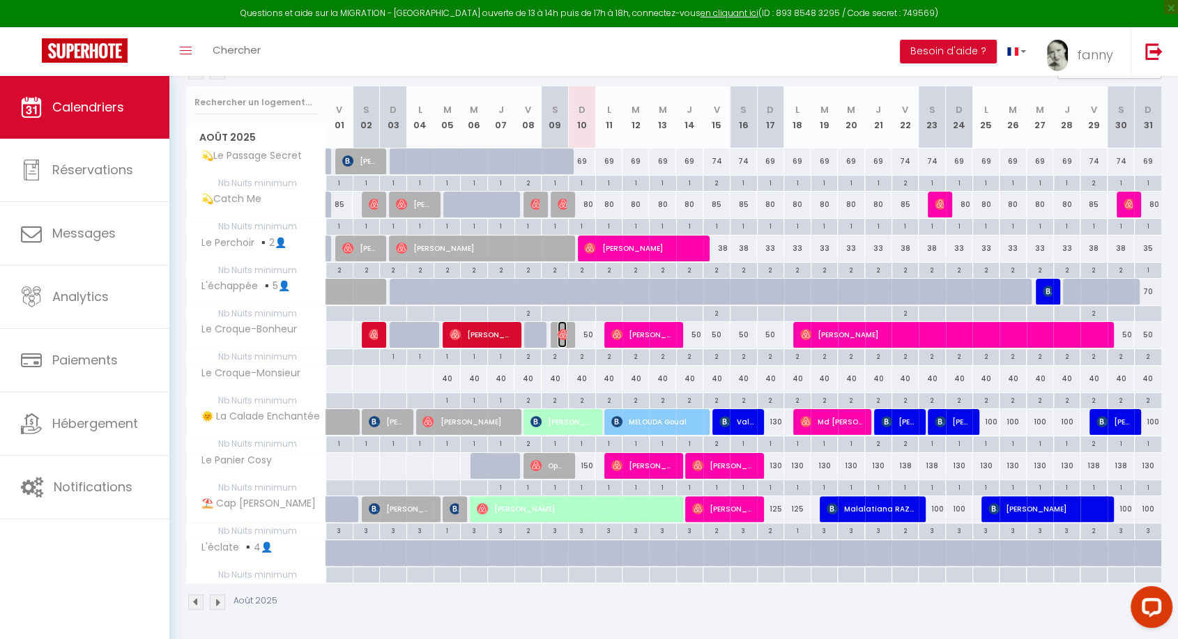
click at [563, 335] on img at bounding box center [563, 334] width 11 height 11
select select "OK"
select select "1"
select select "0"
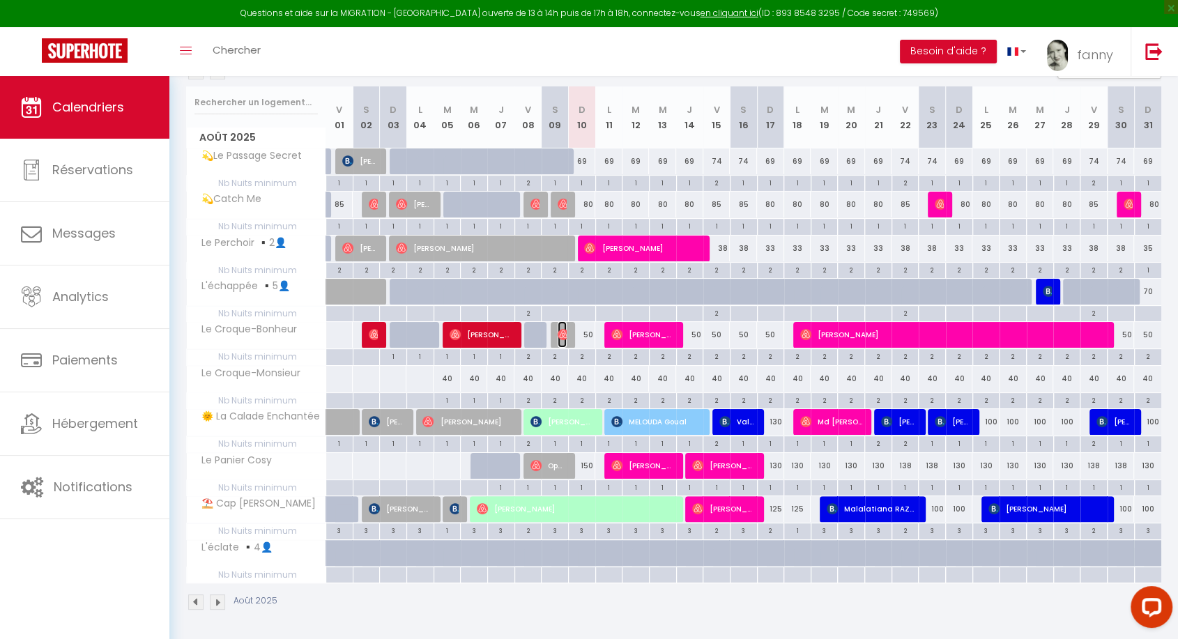
select select "1"
select select
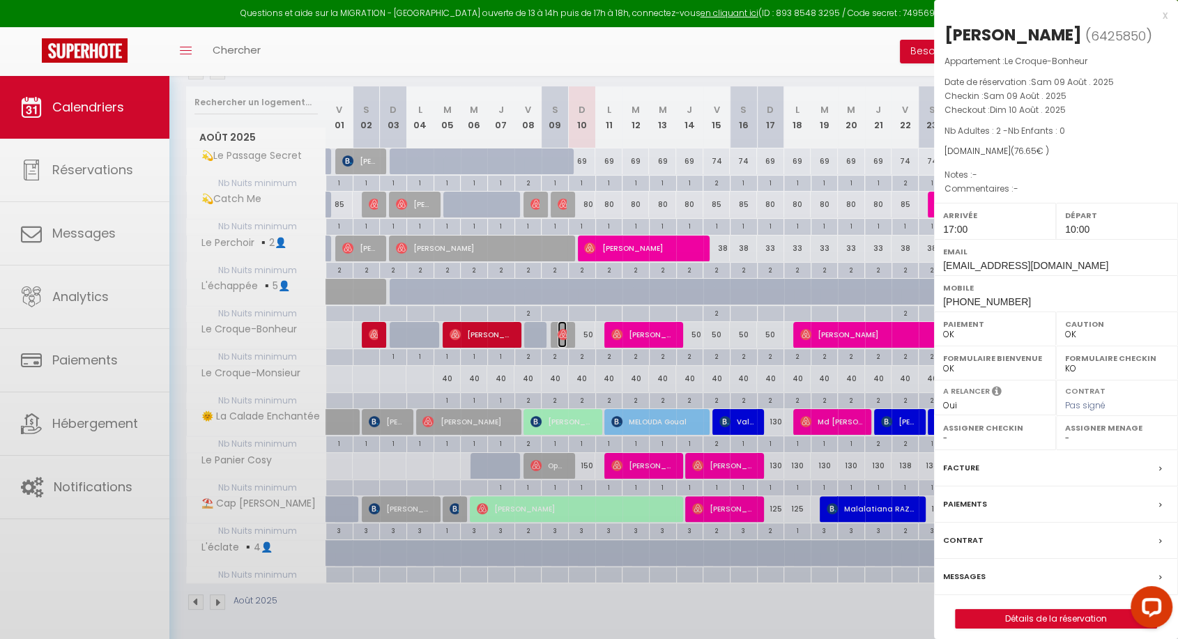
select select "42733"
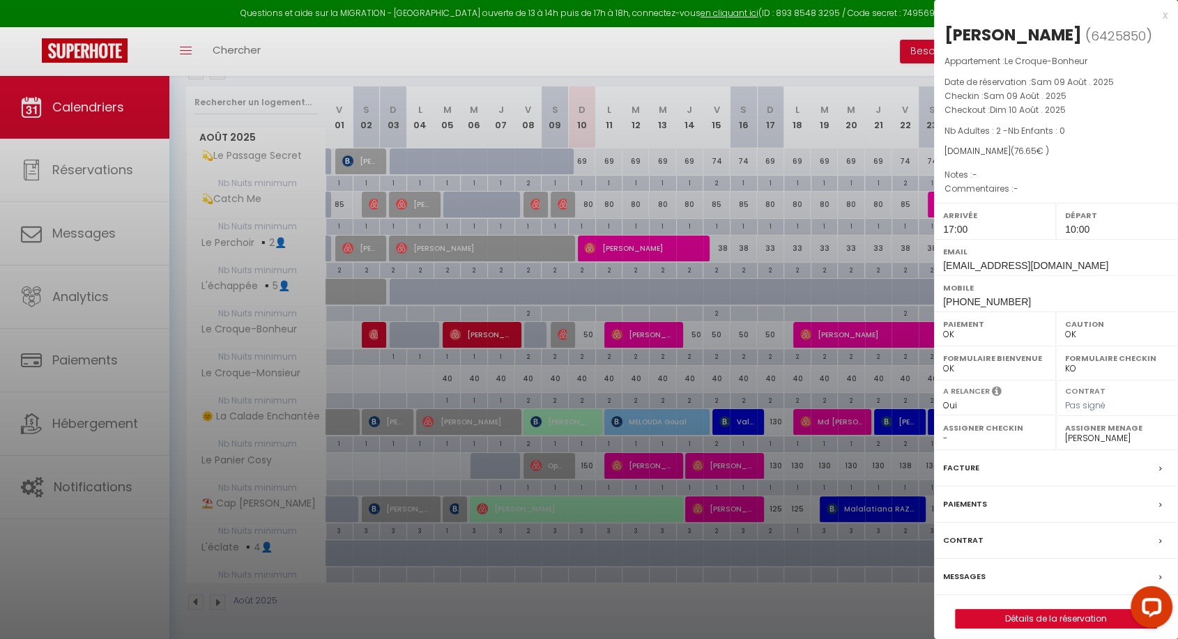
click at [971, 579] on label "Messages" at bounding box center [964, 576] width 43 height 15
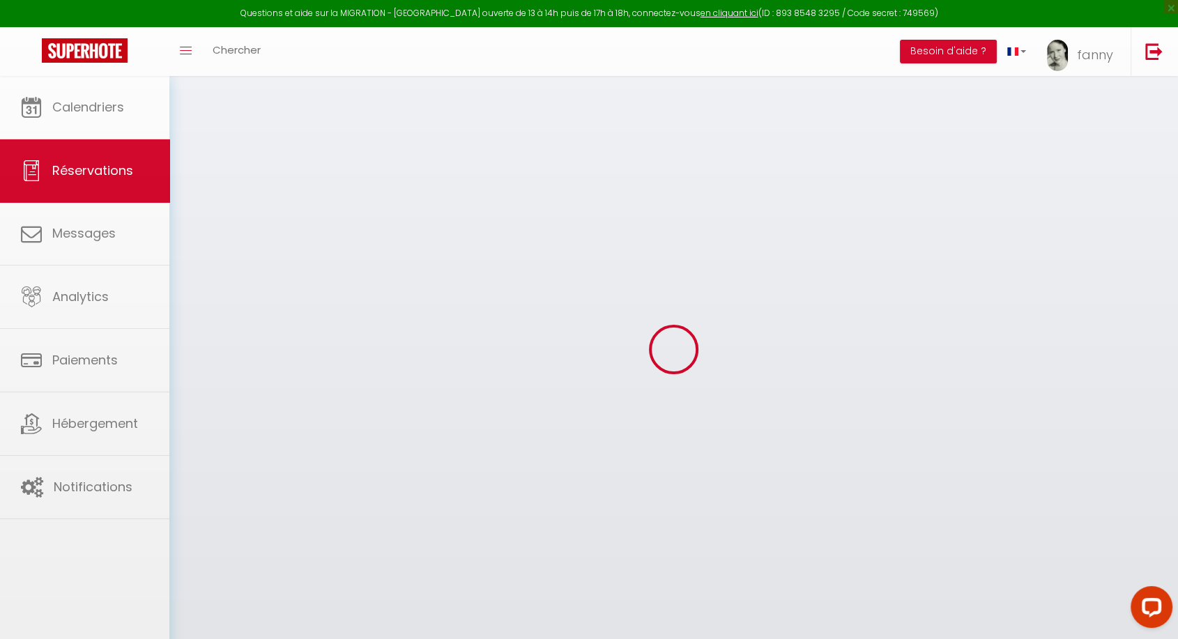
select select
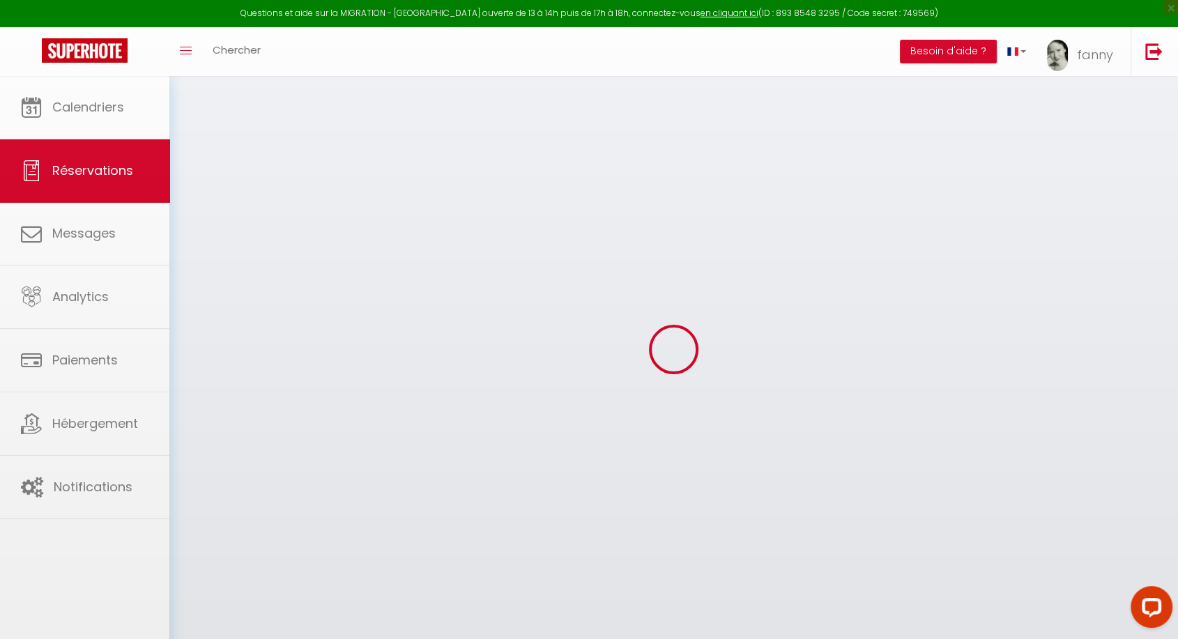
select select
checkbox input "false"
select select
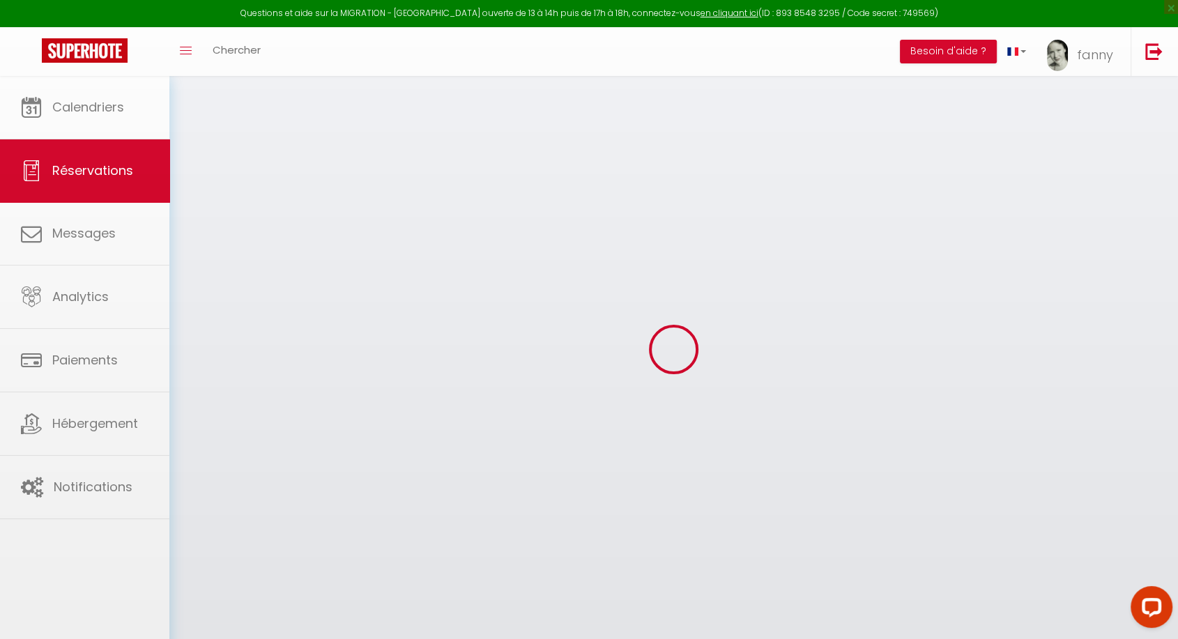
select select
checkbox input "false"
select select
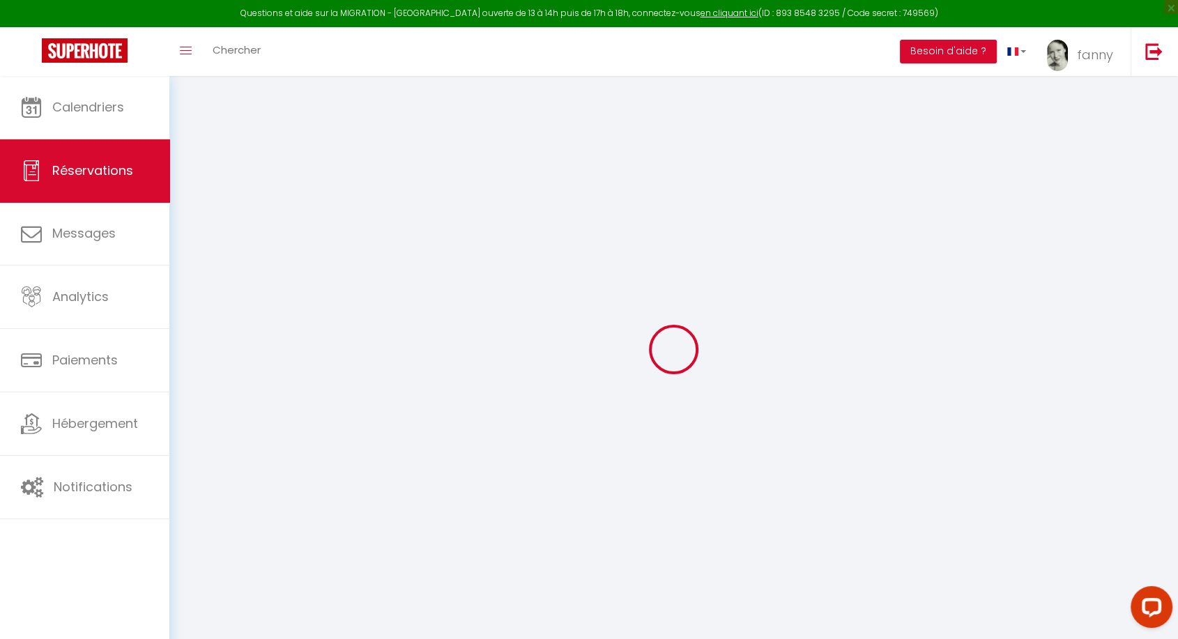
type input "[PERSON_NAME]"
type input "Oueslati"
type input "[EMAIL_ADDRESS][DOMAIN_NAME]"
type input "[PHONE_NUMBER]"
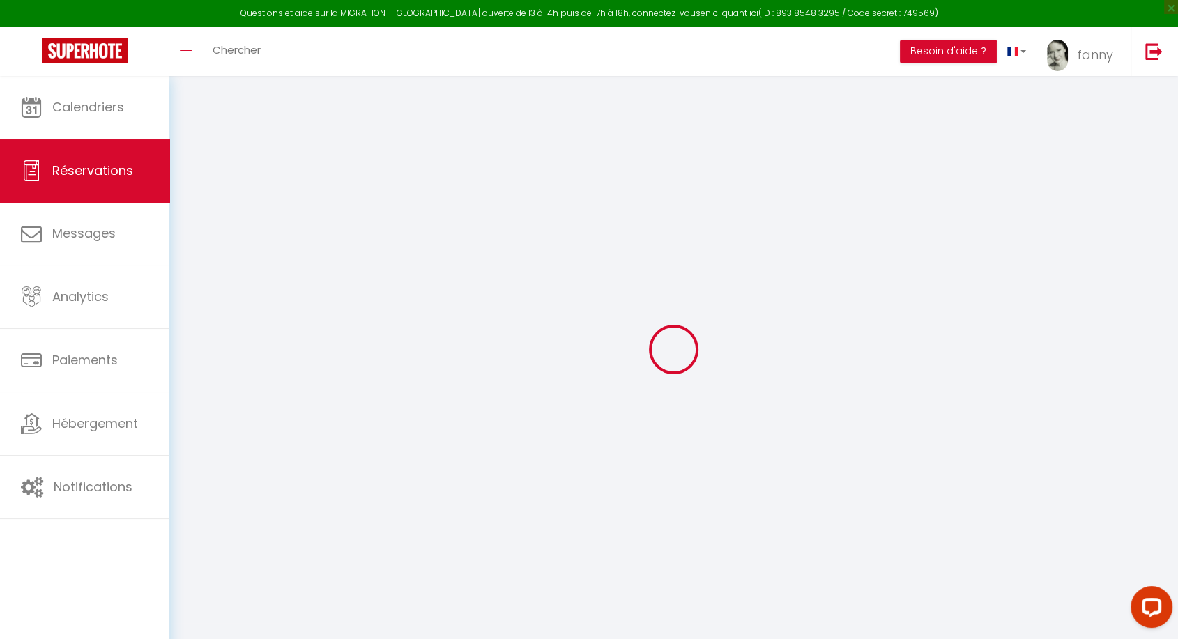
select select
type input "13.5"
select select "74870"
select select "1"
select select
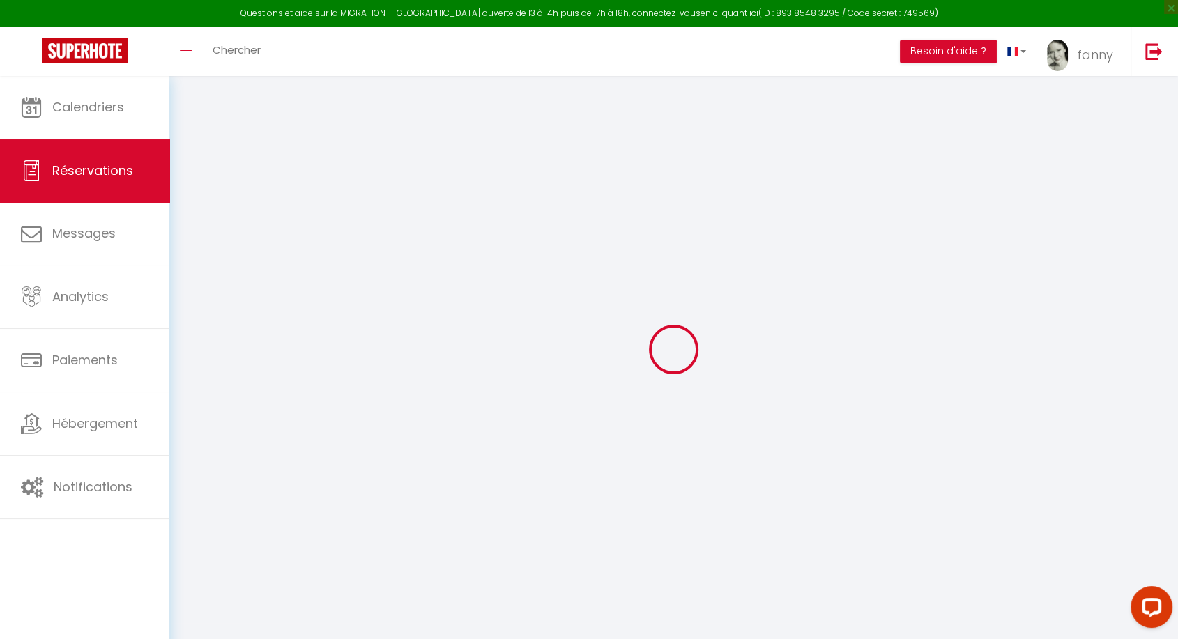
select select
type input "2"
select select "12"
select select
type input "50"
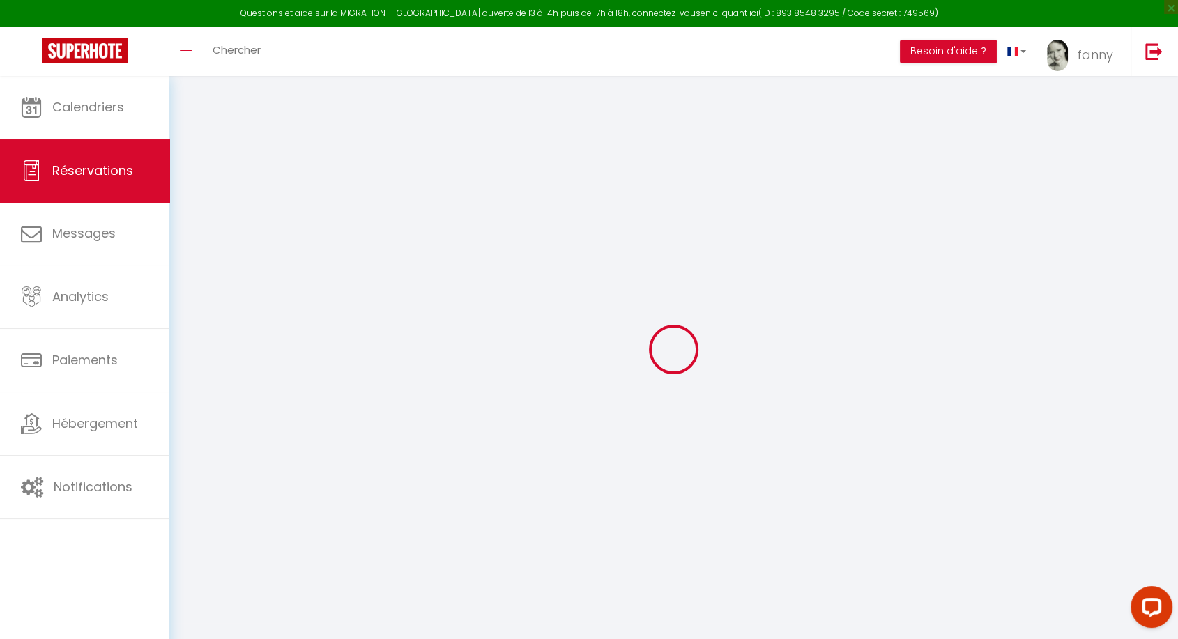
checkbox input "false"
type input "0"
select select "1"
type input "0"
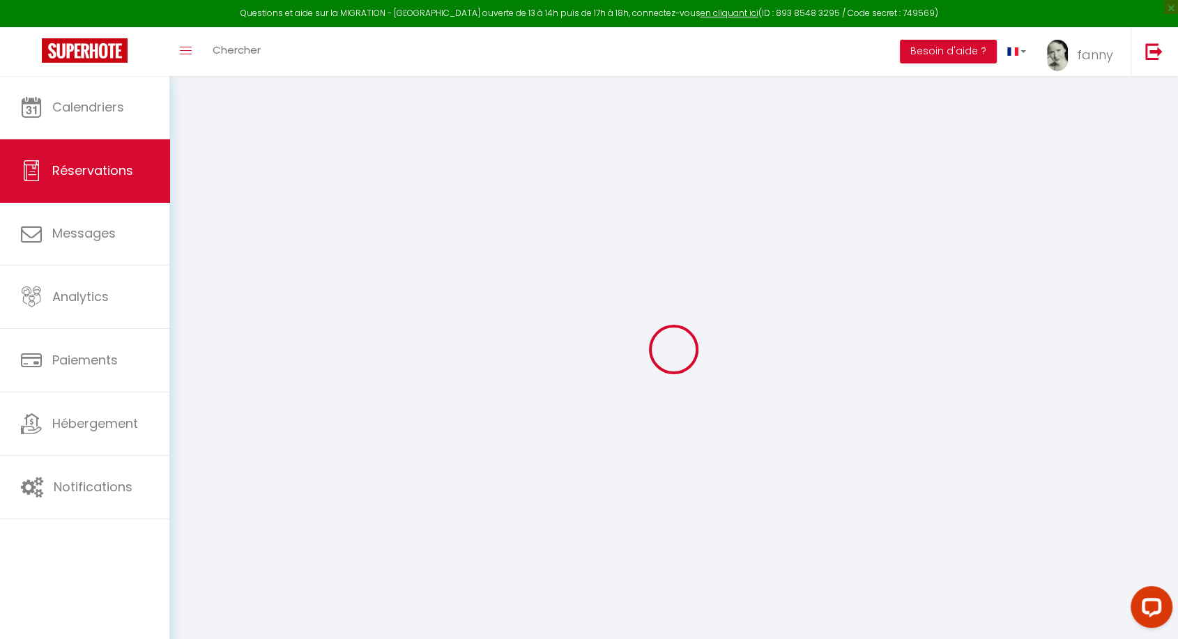
type input "0"
select select
select select "15"
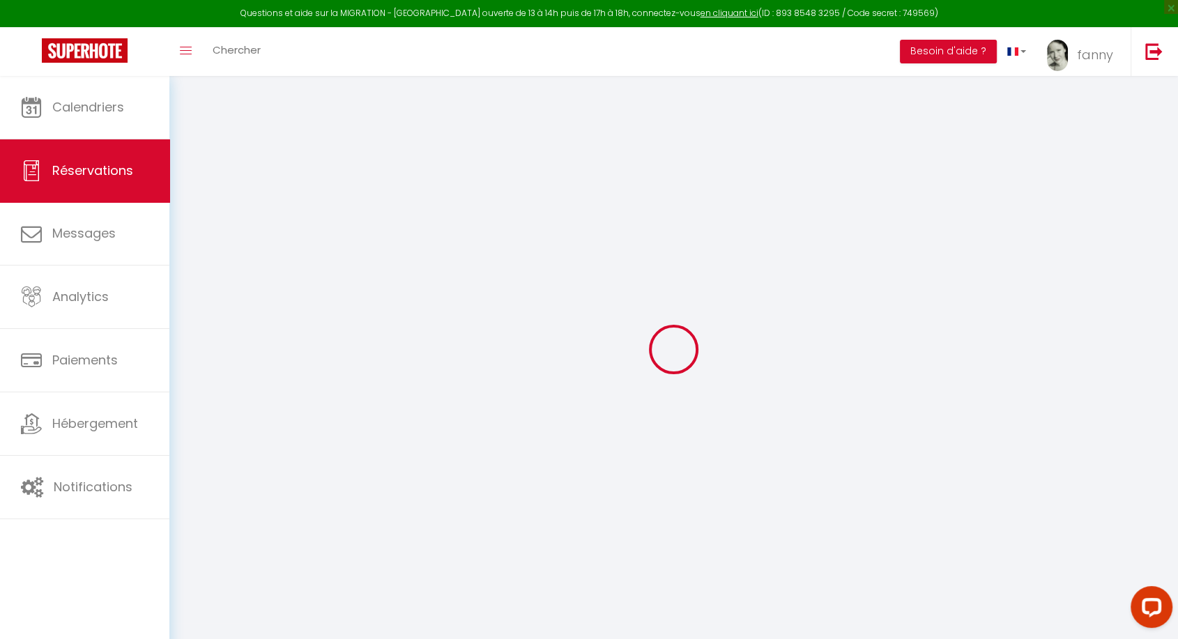
checkbox input "false"
select select
checkbox input "false"
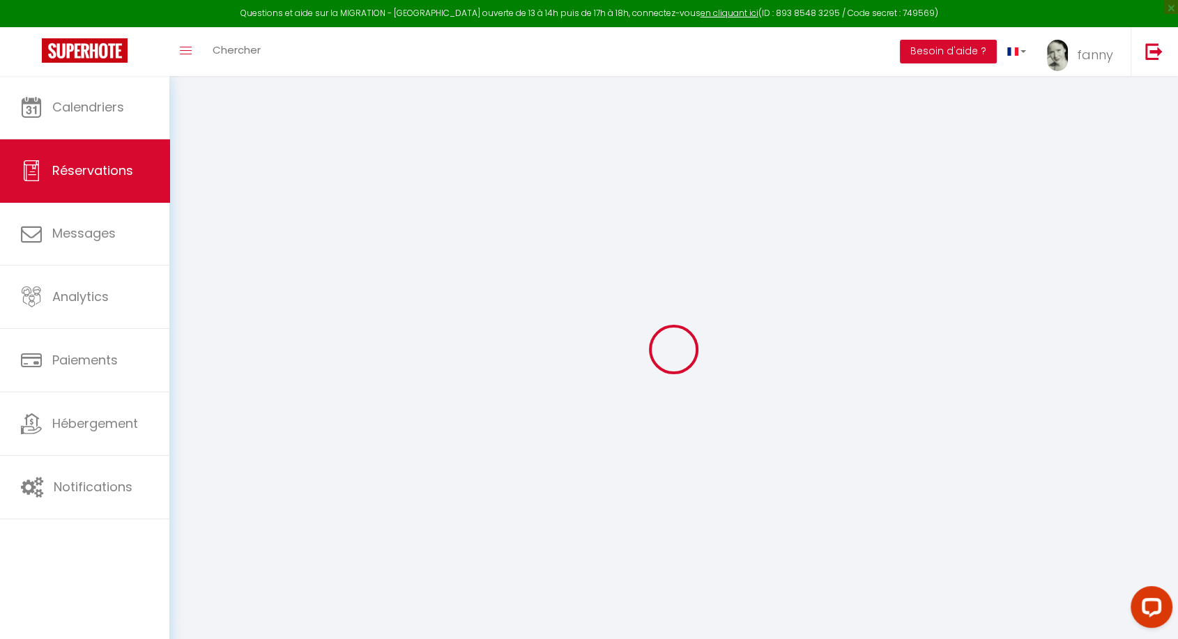
select select
checkbox input "false"
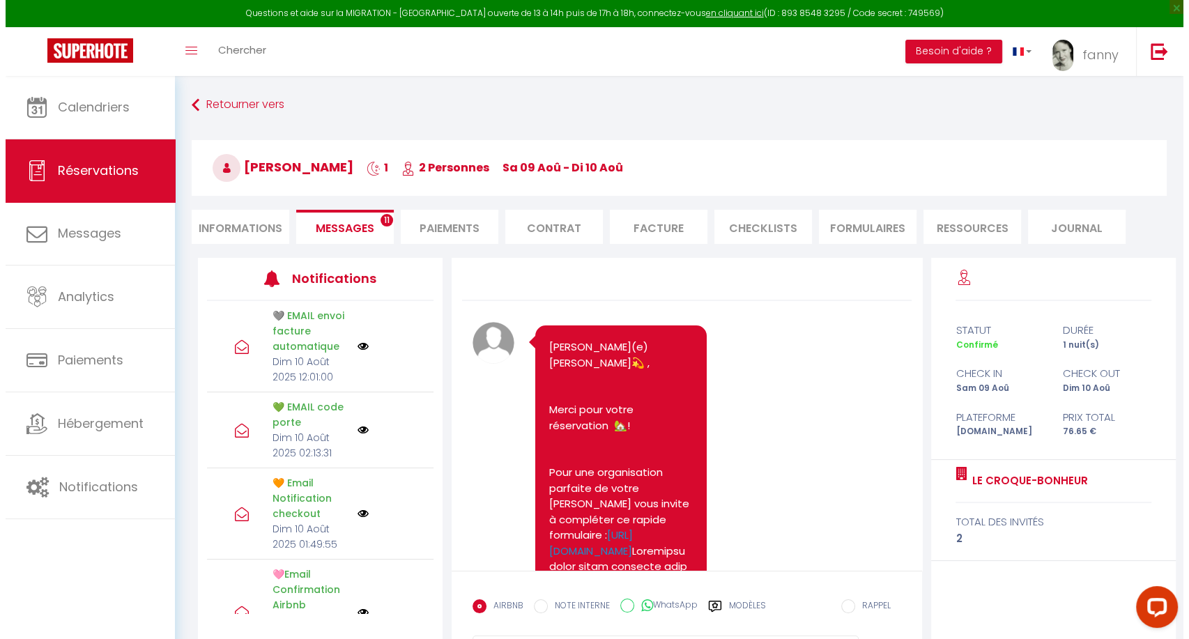
scroll to position [4546, 0]
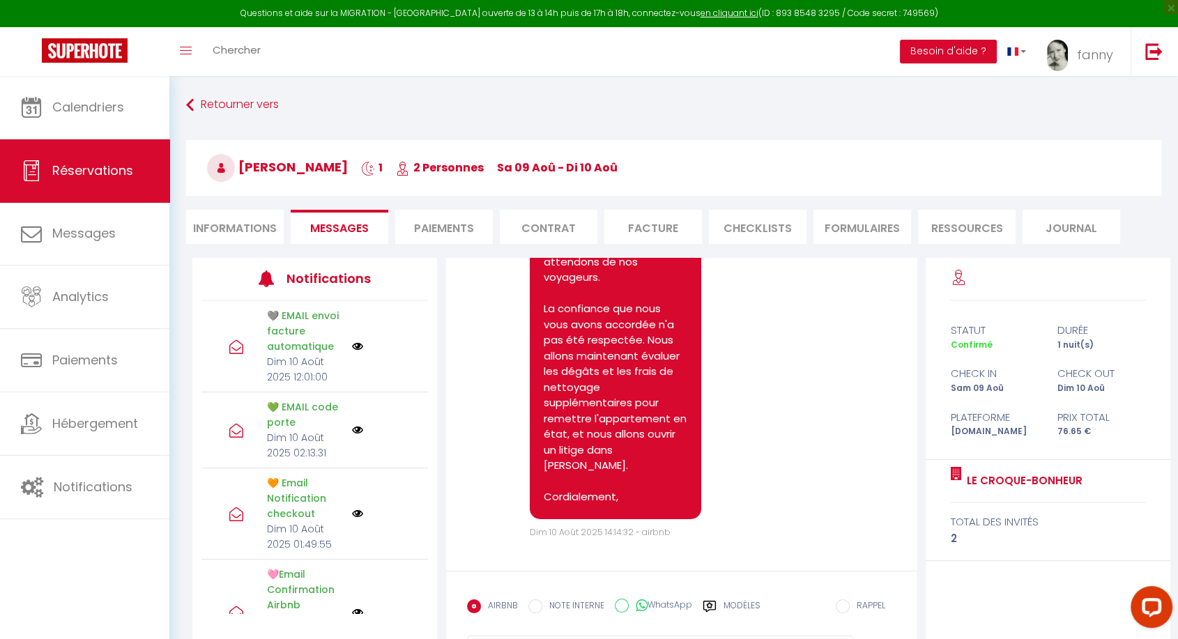
click at [754, 222] on li "CHECKLISTS" at bounding box center [758, 227] width 98 height 34
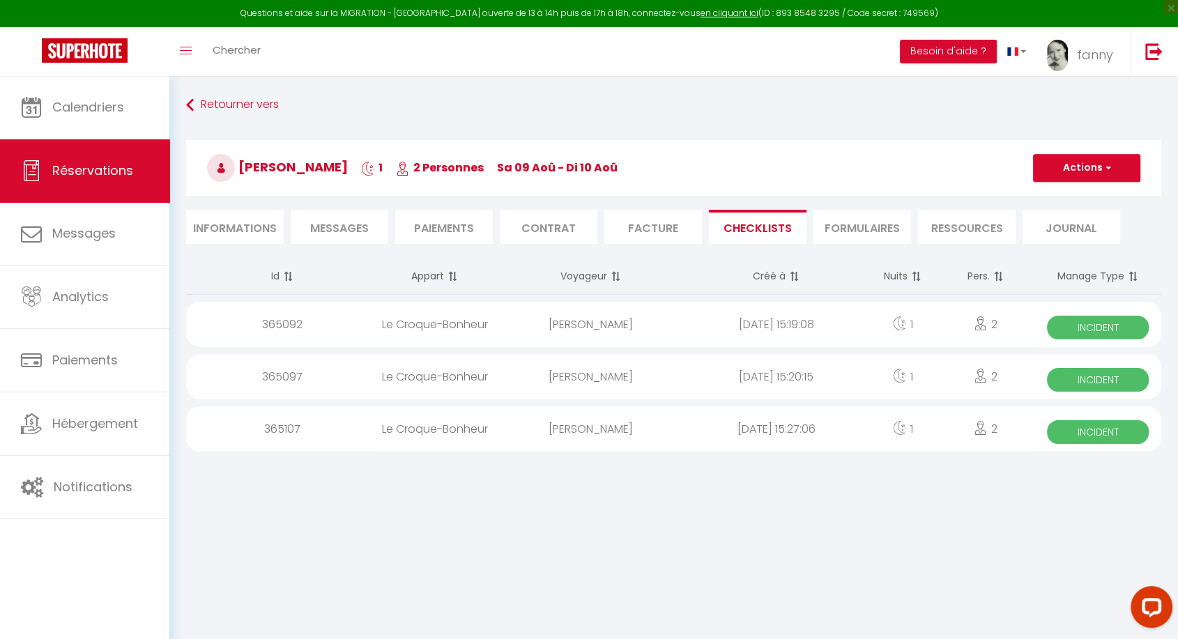
click at [624, 326] on div "[PERSON_NAME]" at bounding box center [590, 324] width 185 height 45
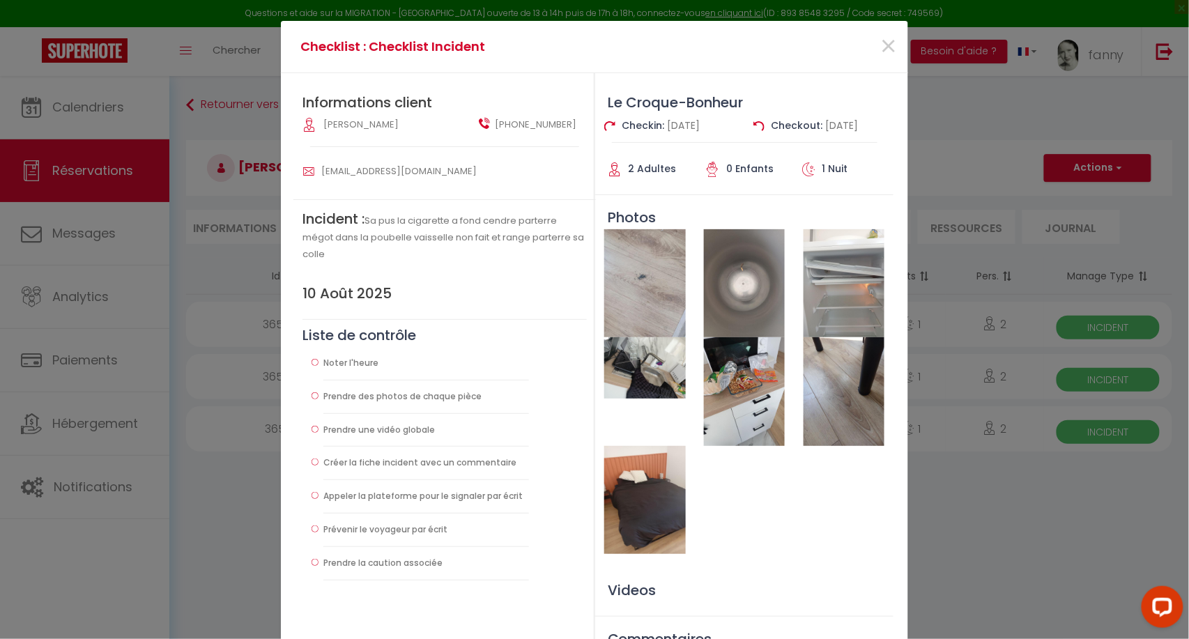
click at [735, 407] on img at bounding box center [744, 391] width 81 height 108
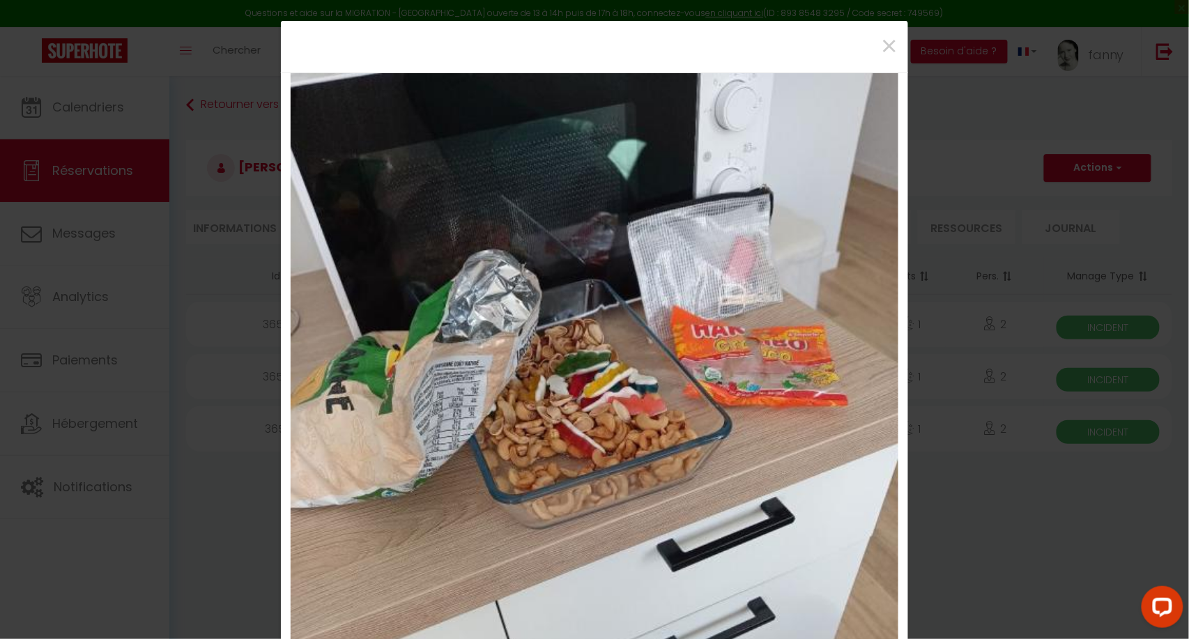
scroll to position [333, 0]
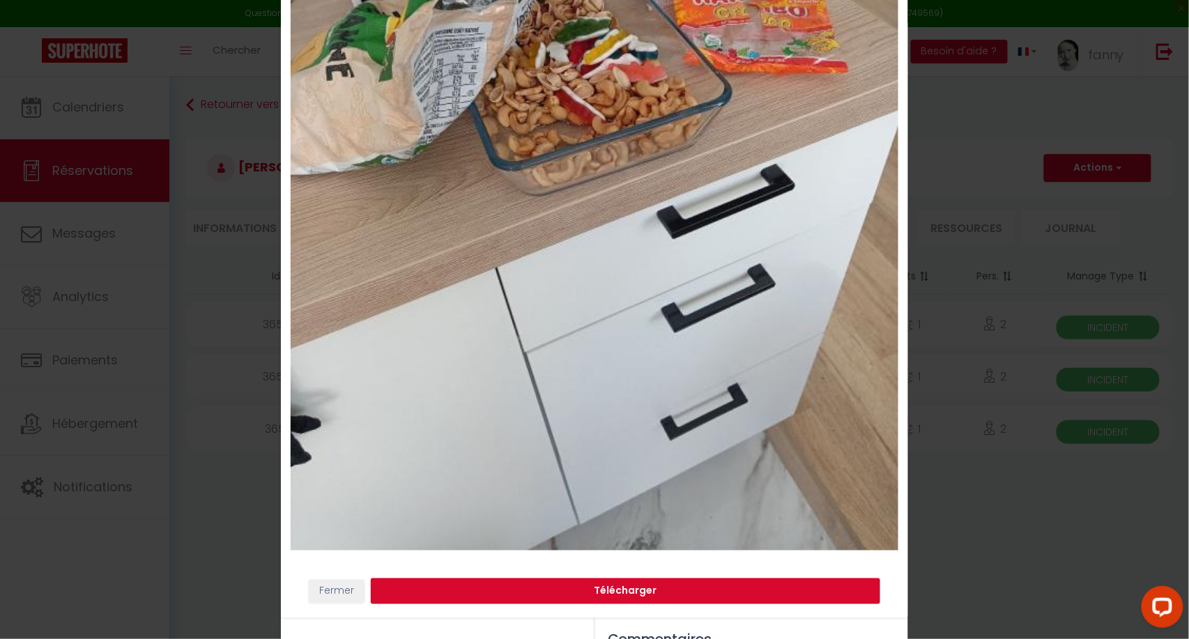
click at [655, 588] on button "Télécharger" at bounding box center [626, 592] width 510 height 26
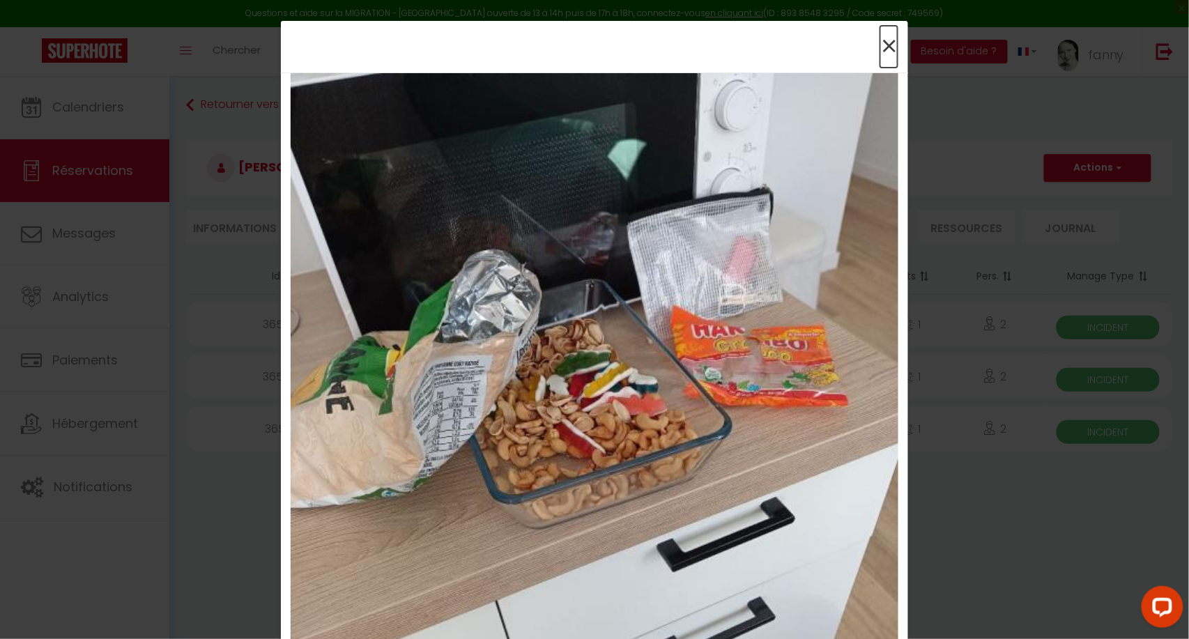
click at [881, 47] on span "×" at bounding box center [888, 47] width 17 height 42
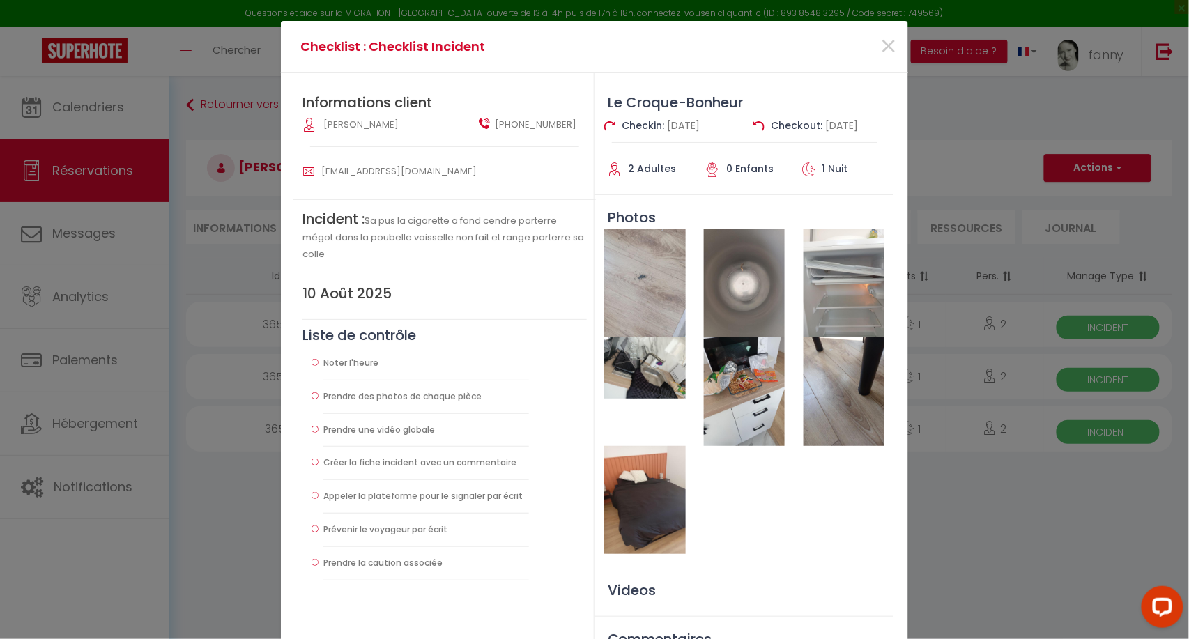
click at [763, 300] on img at bounding box center [744, 283] width 81 height 108
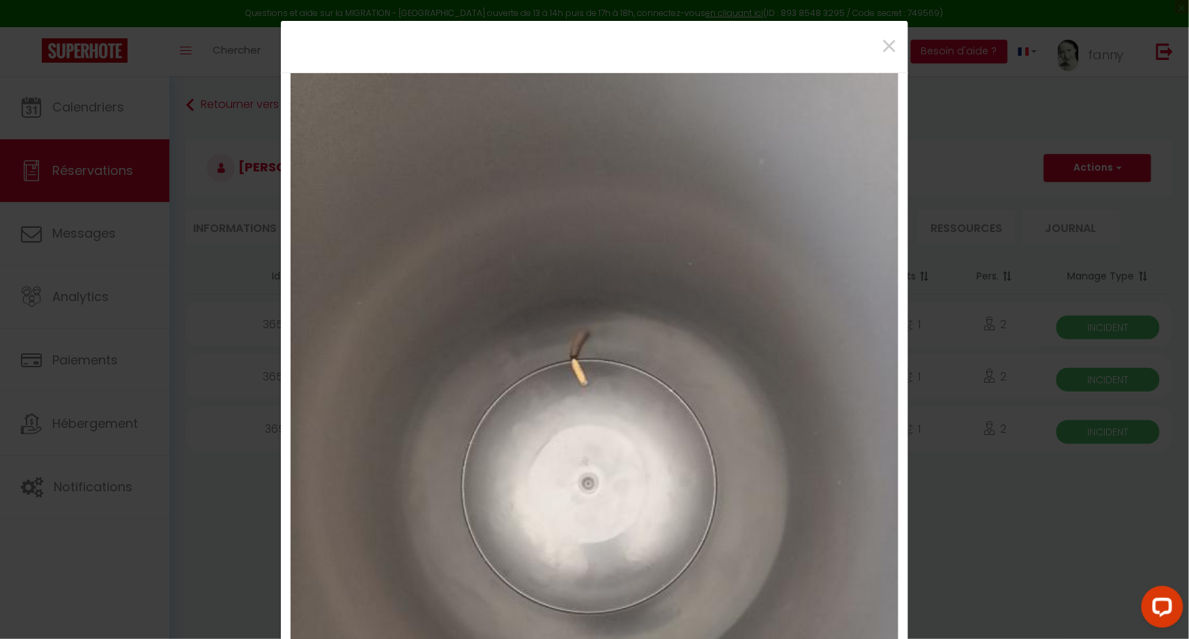
scroll to position [333, 0]
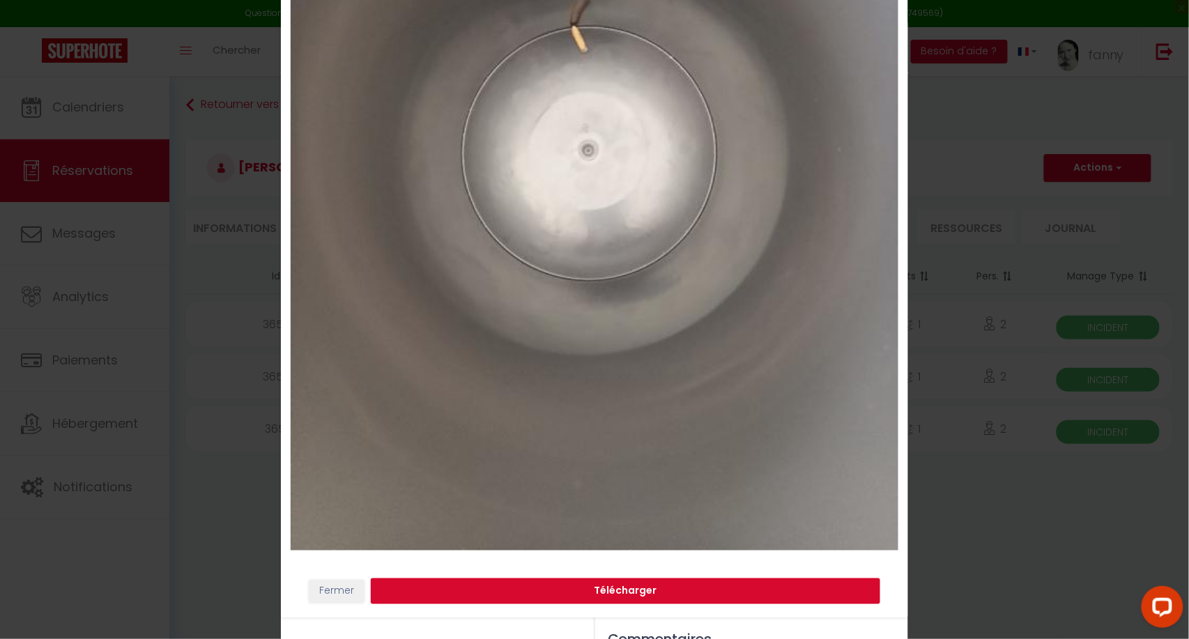
click at [655, 586] on button "Télécharger" at bounding box center [626, 592] width 510 height 26
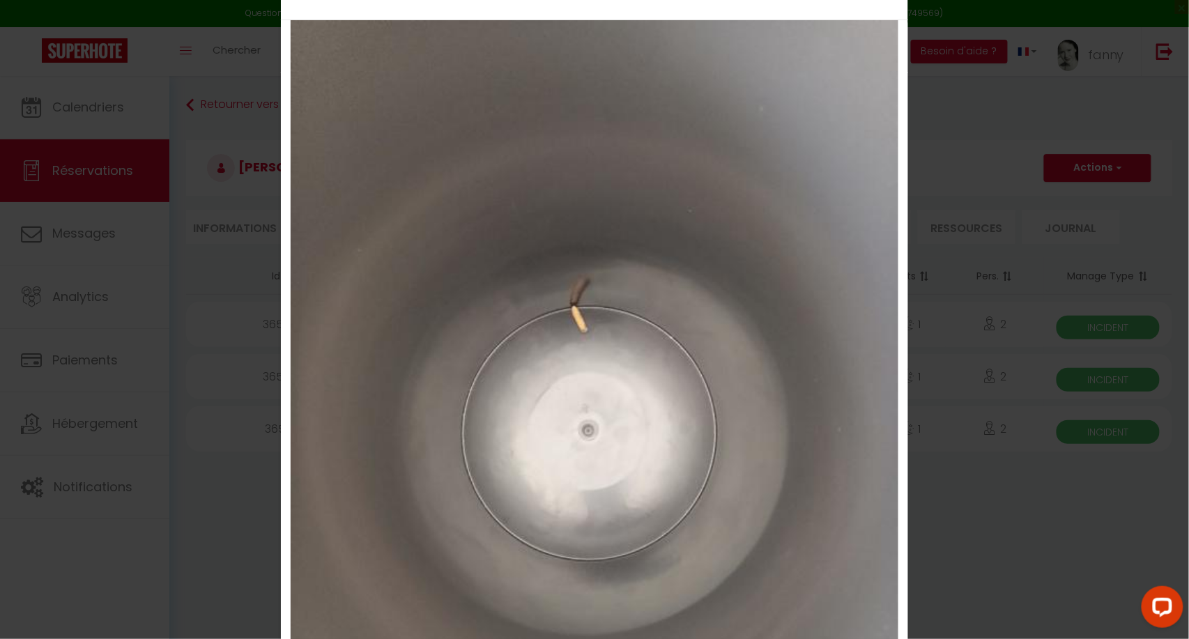
scroll to position [0, 0]
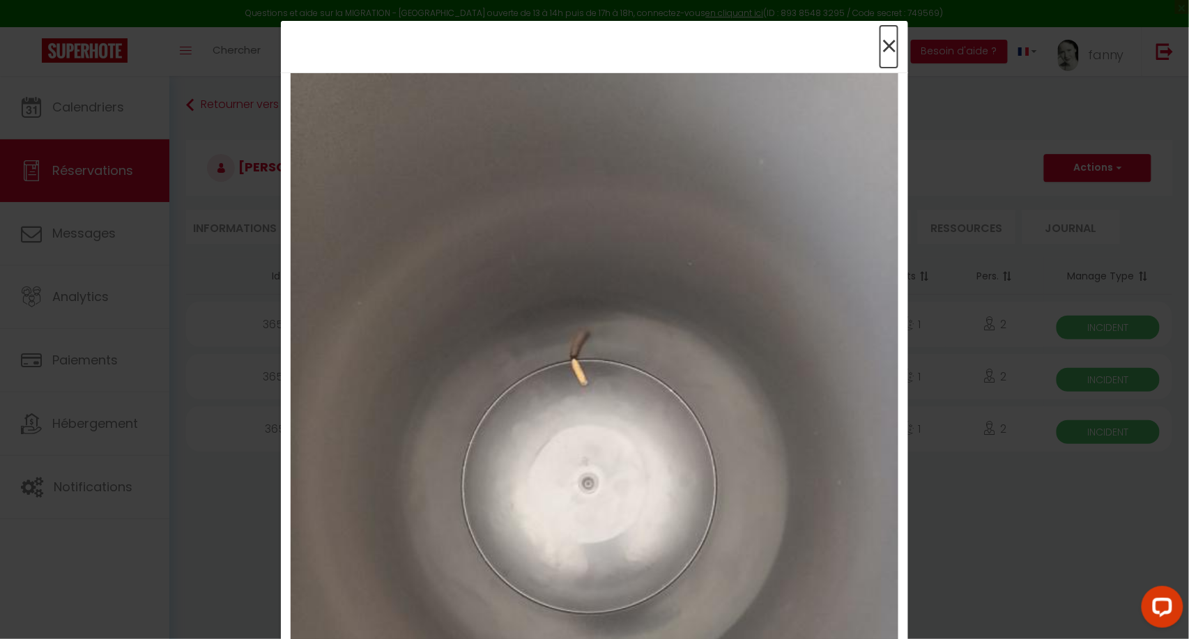
click at [880, 38] on span "×" at bounding box center [888, 47] width 17 height 42
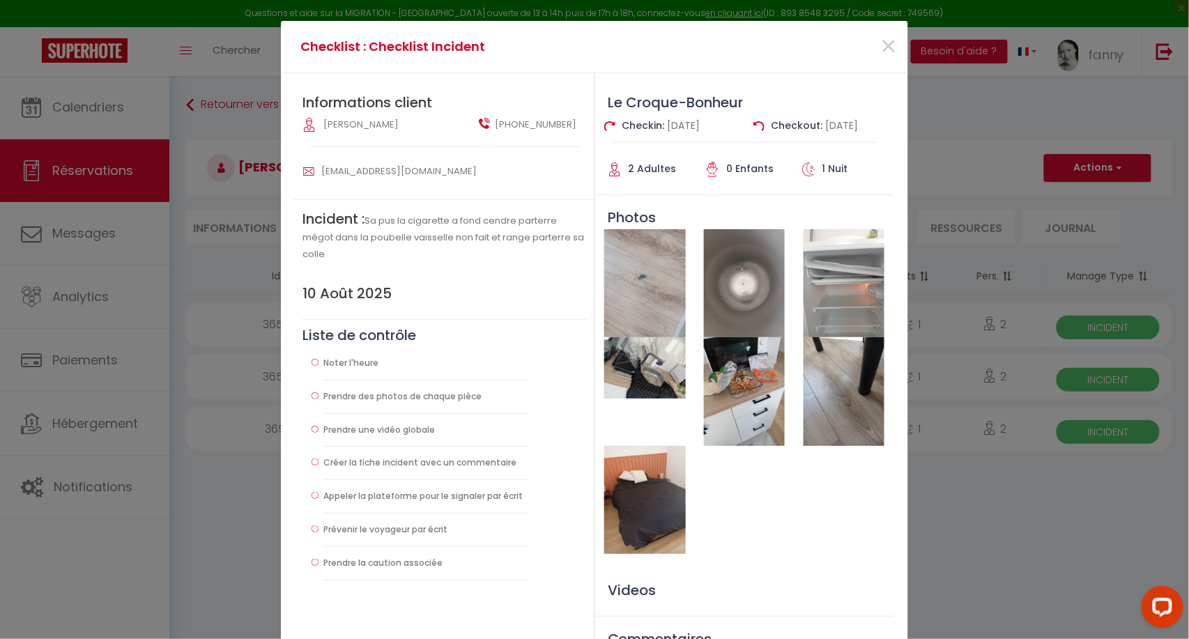
click at [848, 263] on img at bounding box center [844, 283] width 81 height 108
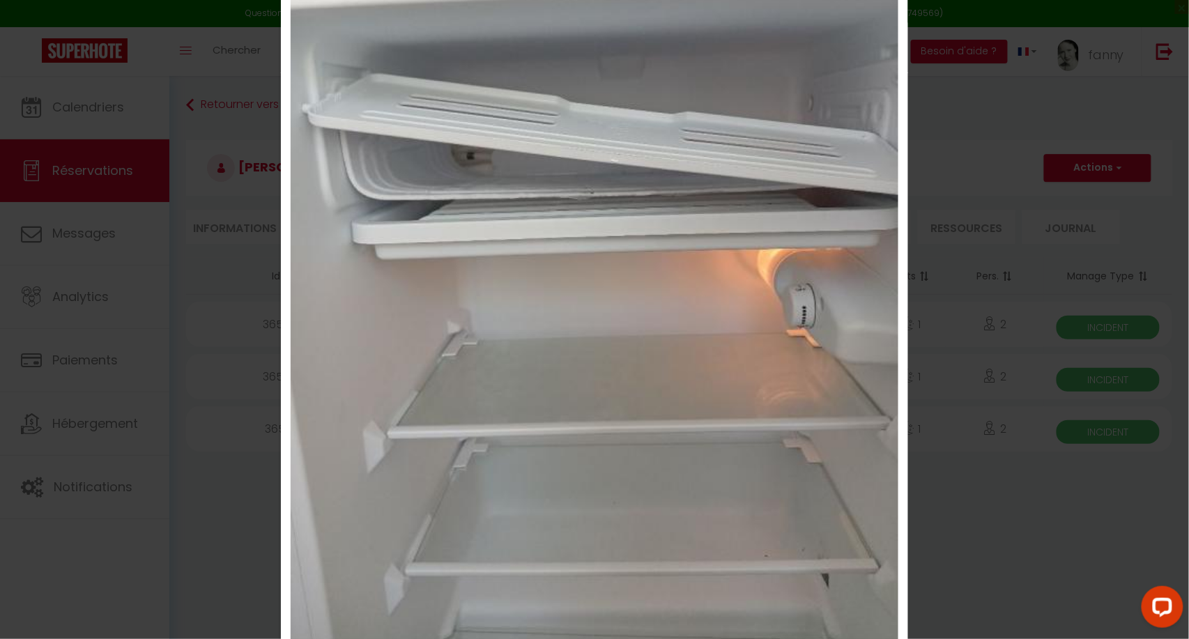
scroll to position [333, 0]
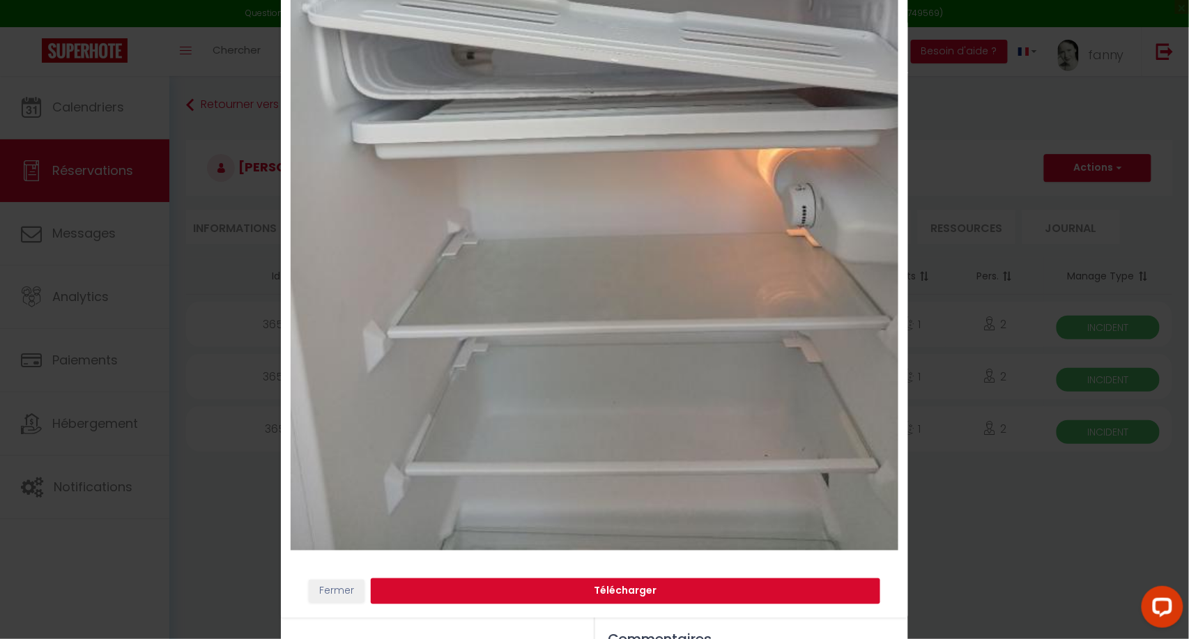
click at [668, 591] on button "Télécharger" at bounding box center [626, 592] width 510 height 26
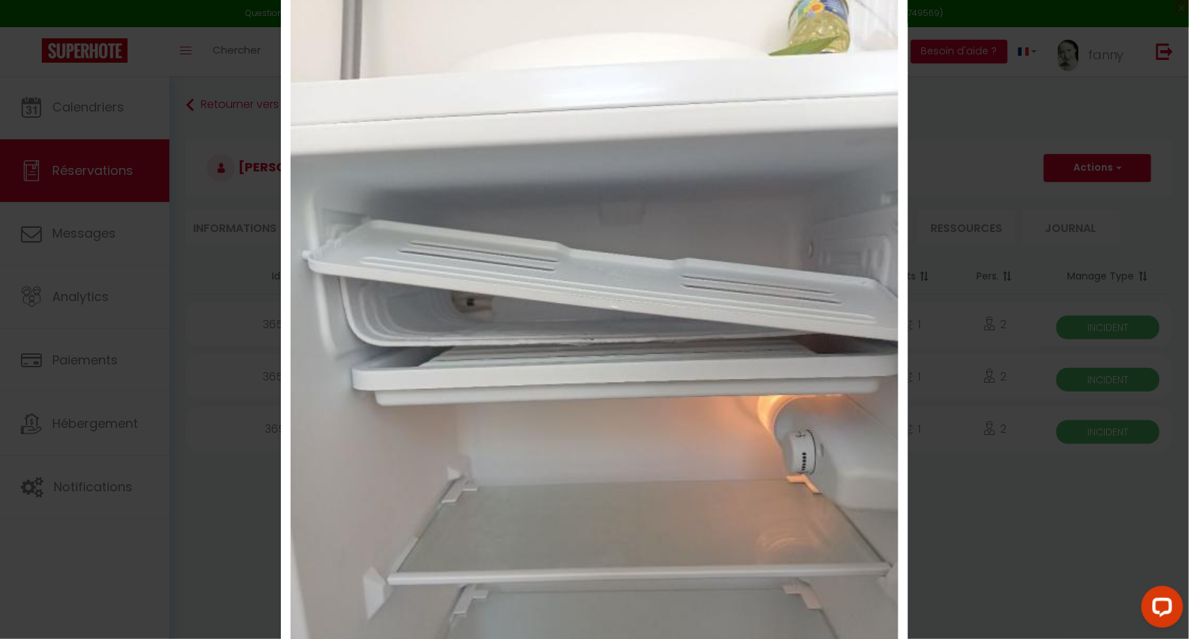
scroll to position [0, 0]
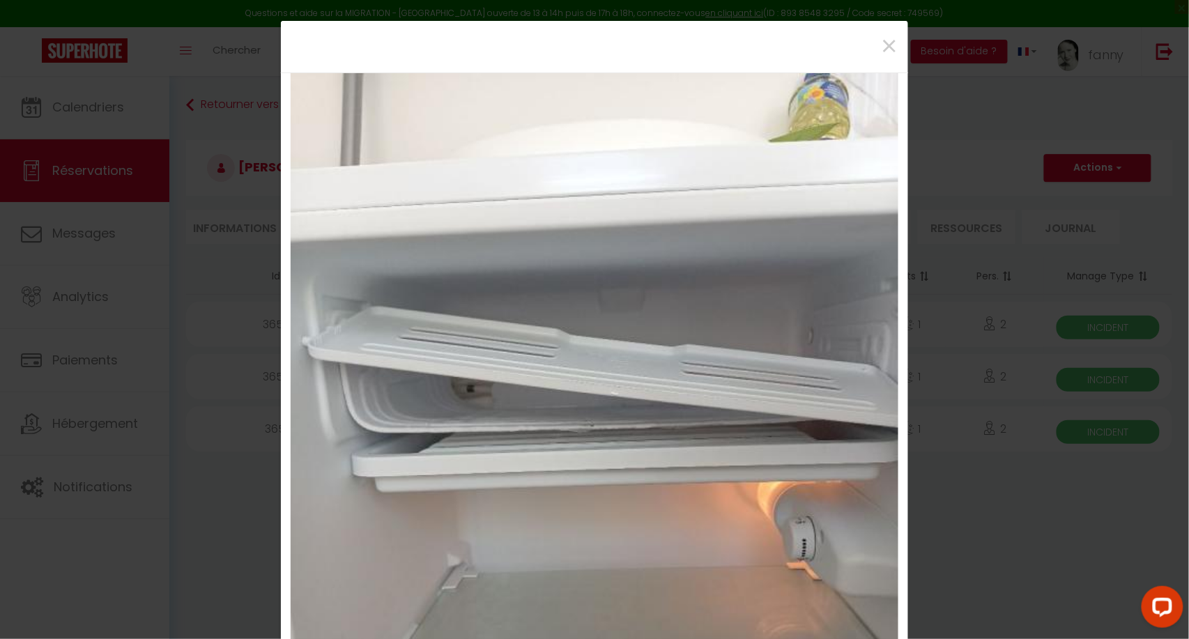
click at [828, 42] on div "×" at bounding box center [594, 46] width 606 height 31
click at [880, 46] on span "×" at bounding box center [888, 47] width 17 height 42
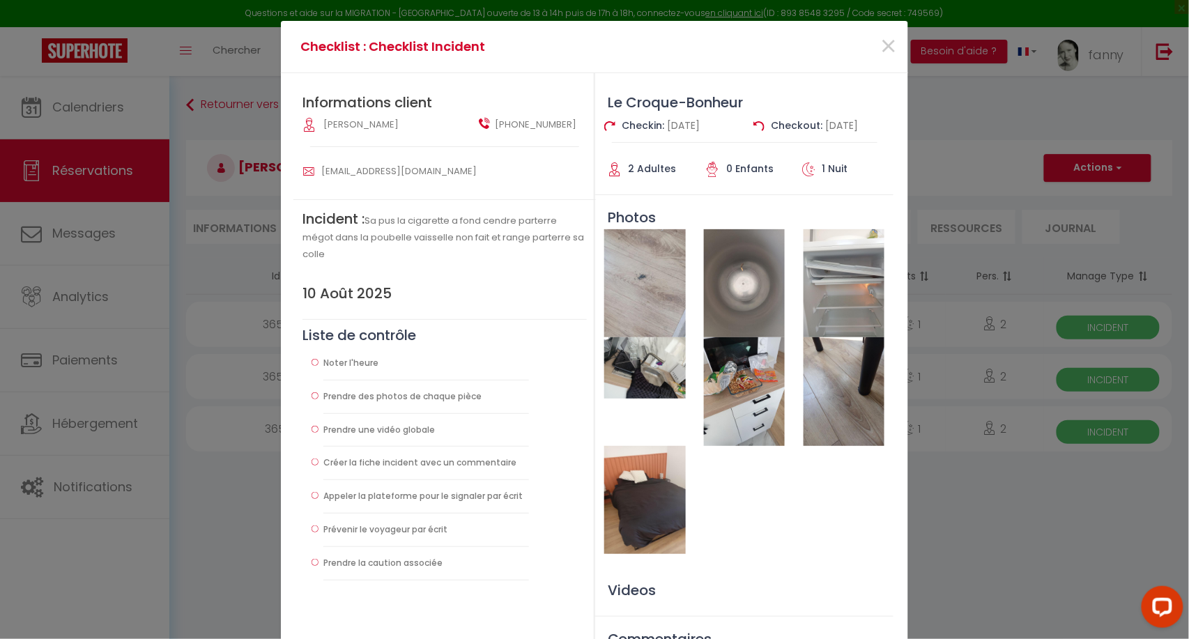
click at [639, 396] on img at bounding box center [644, 367] width 81 height 61
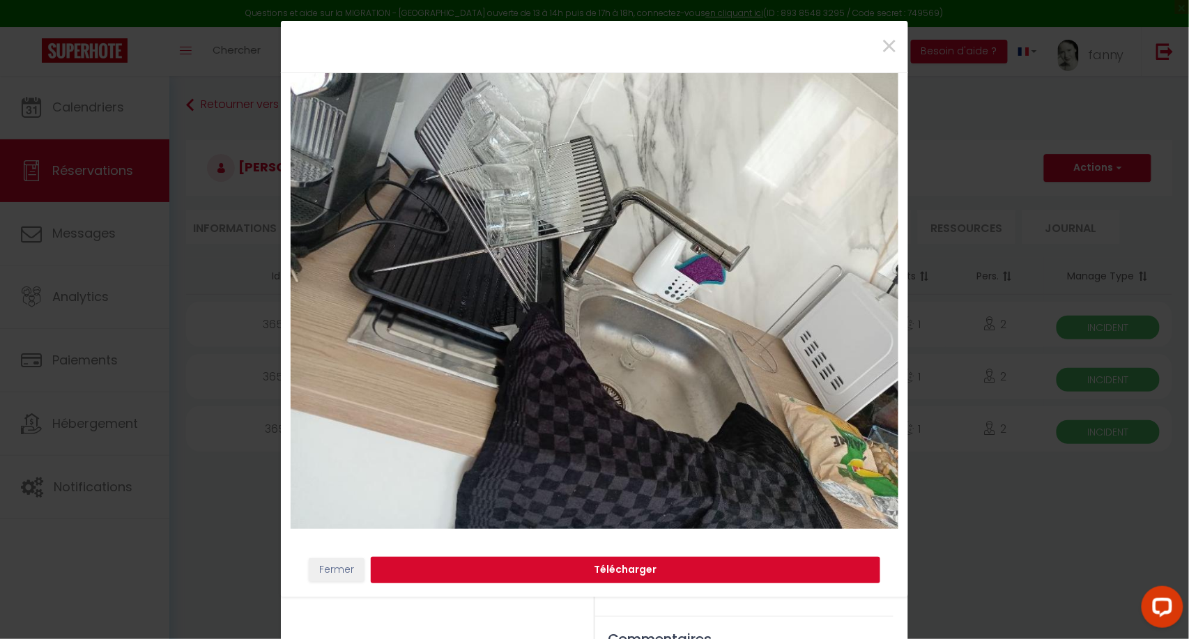
click at [634, 569] on button "Télécharger" at bounding box center [626, 570] width 510 height 26
click at [887, 47] on span "×" at bounding box center [888, 47] width 17 height 42
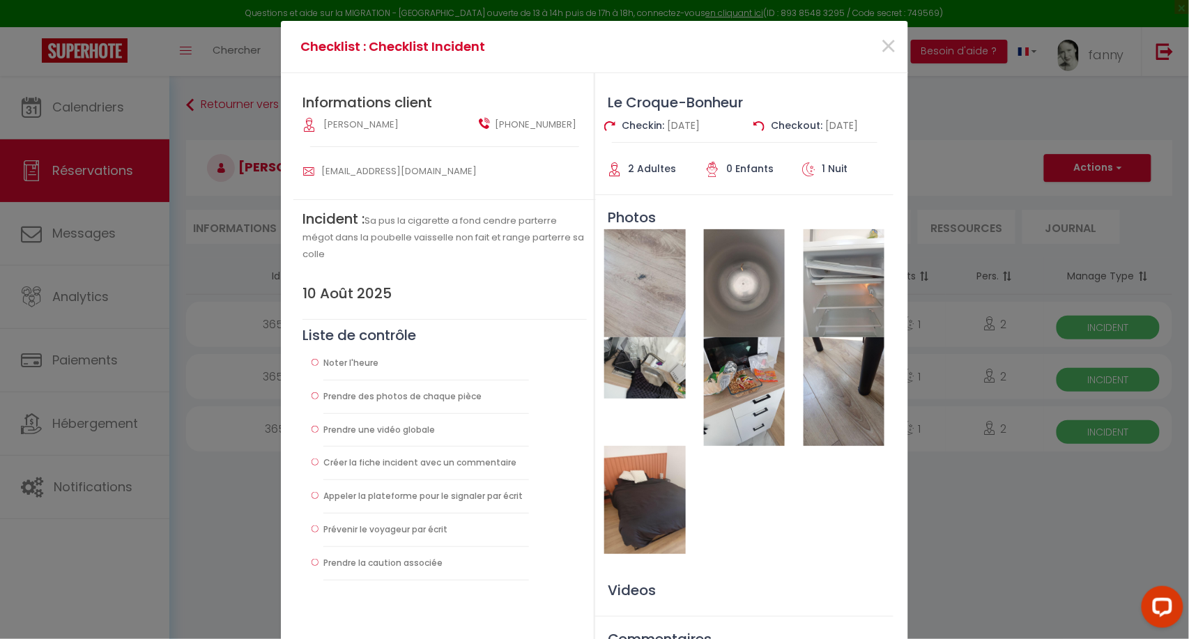
click at [842, 413] on img at bounding box center [844, 391] width 81 height 108
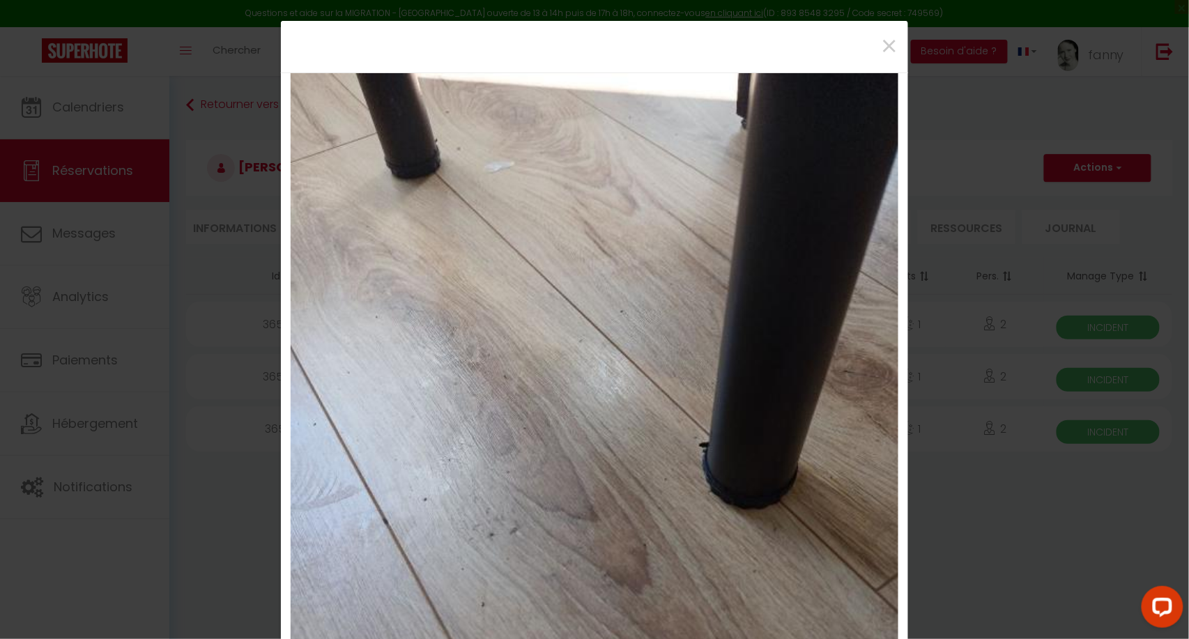
scroll to position [333, 0]
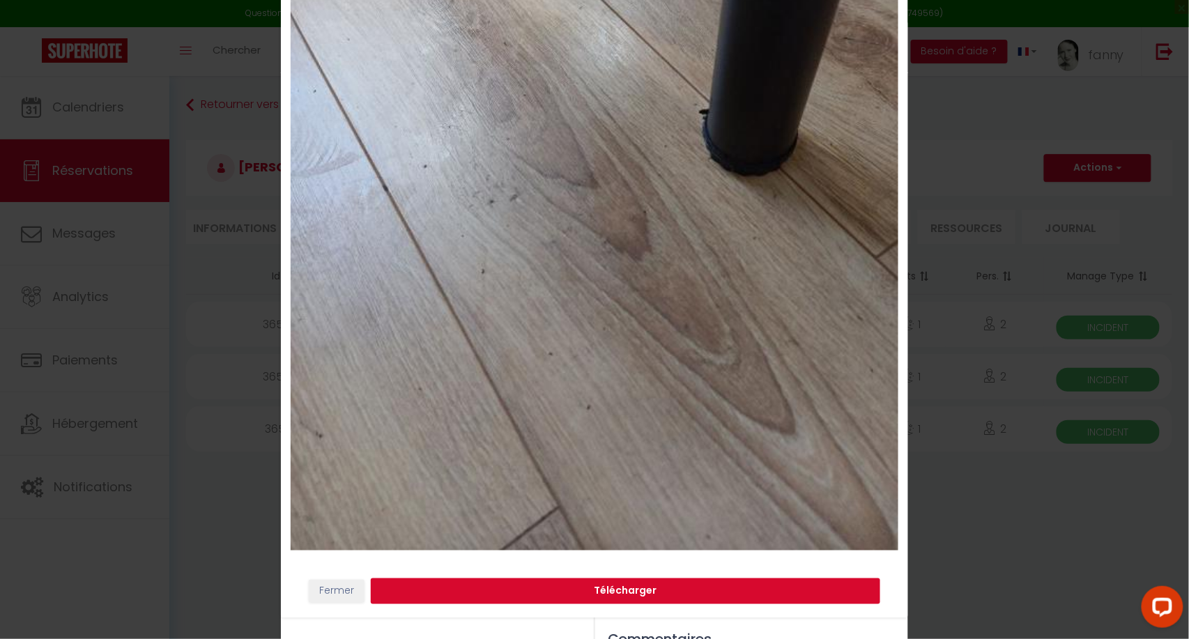
click at [644, 594] on button "Télécharger" at bounding box center [626, 592] width 510 height 26
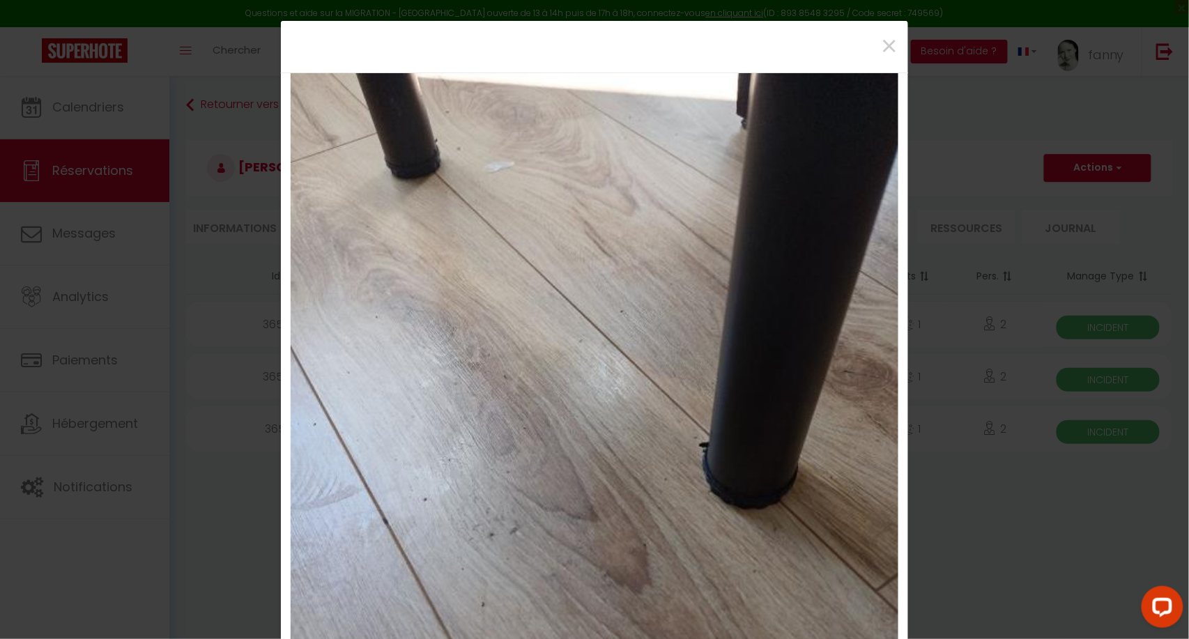
click at [840, 44] on div "×" at bounding box center [594, 46] width 606 height 31
click at [883, 46] on span "×" at bounding box center [888, 47] width 17 height 42
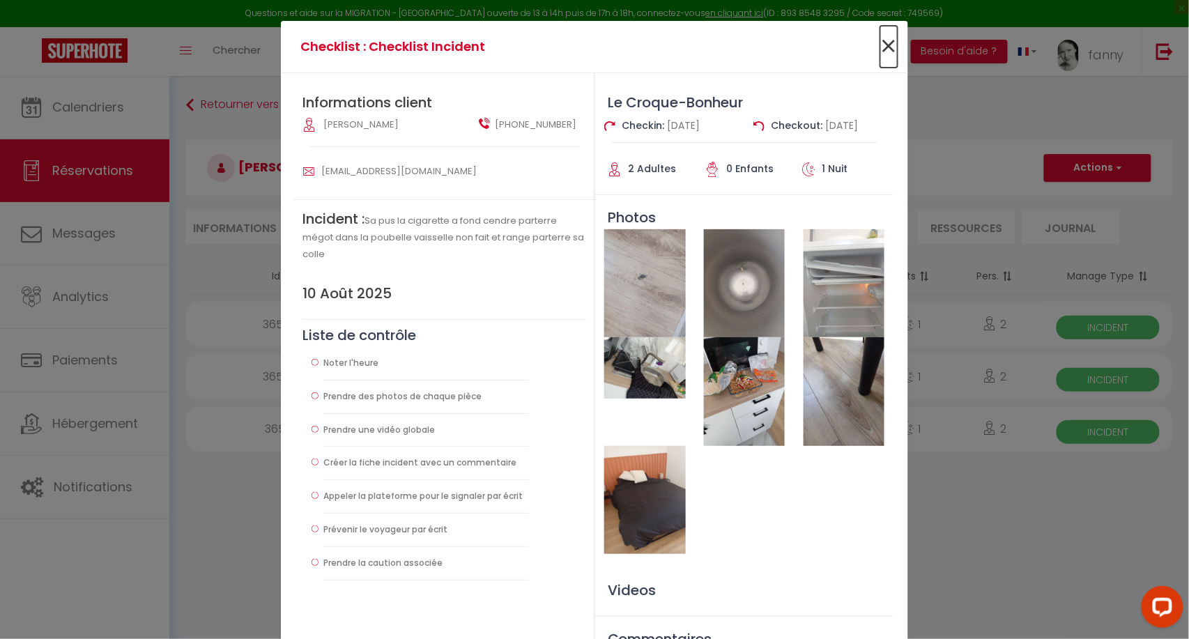
click at [880, 42] on span "×" at bounding box center [888, 47] width 17 height 42
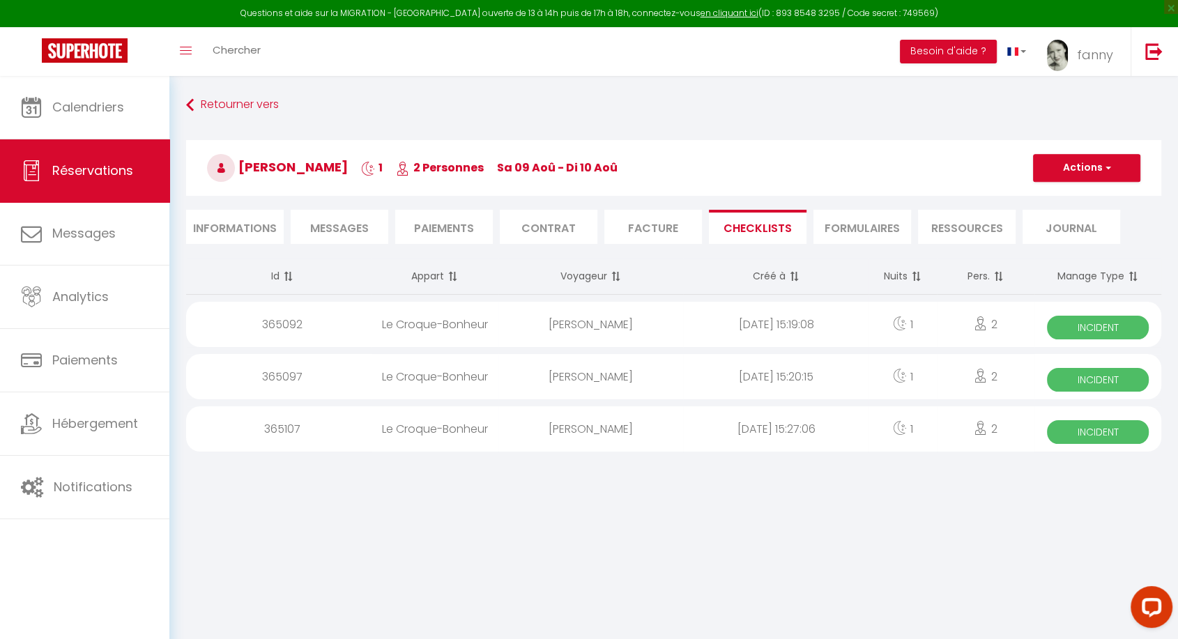
click at [972, 372] on div "2" at bounding box center [986, 376] width 98 height 45
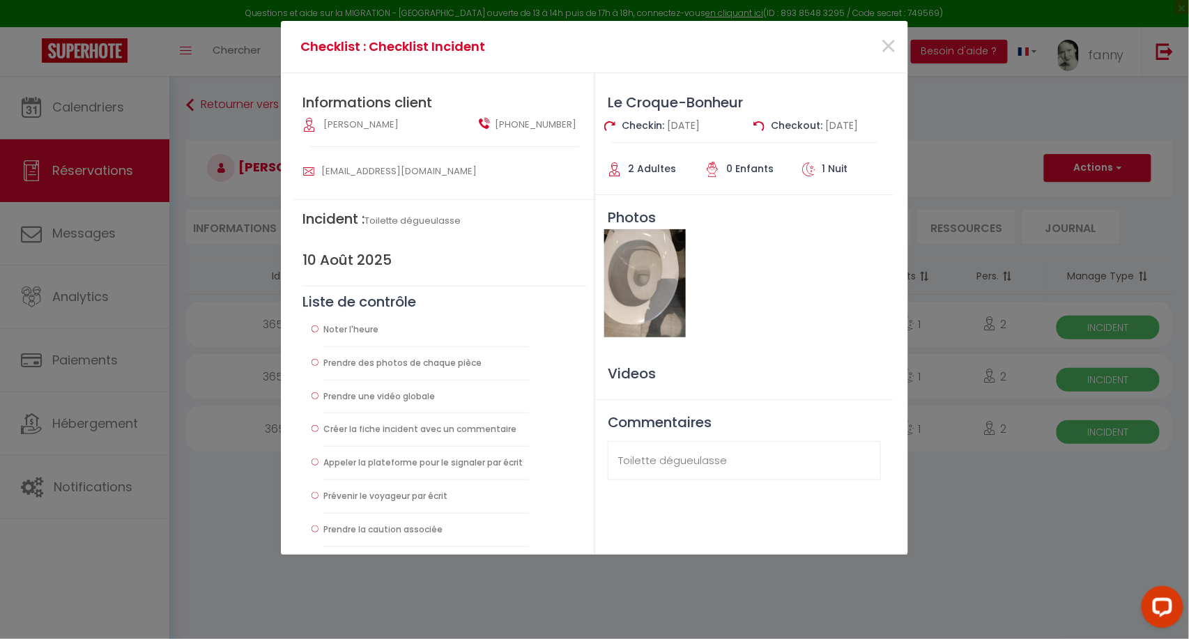
click at [652, 281] on img at bounding box center [644, 283] width 81 height 108
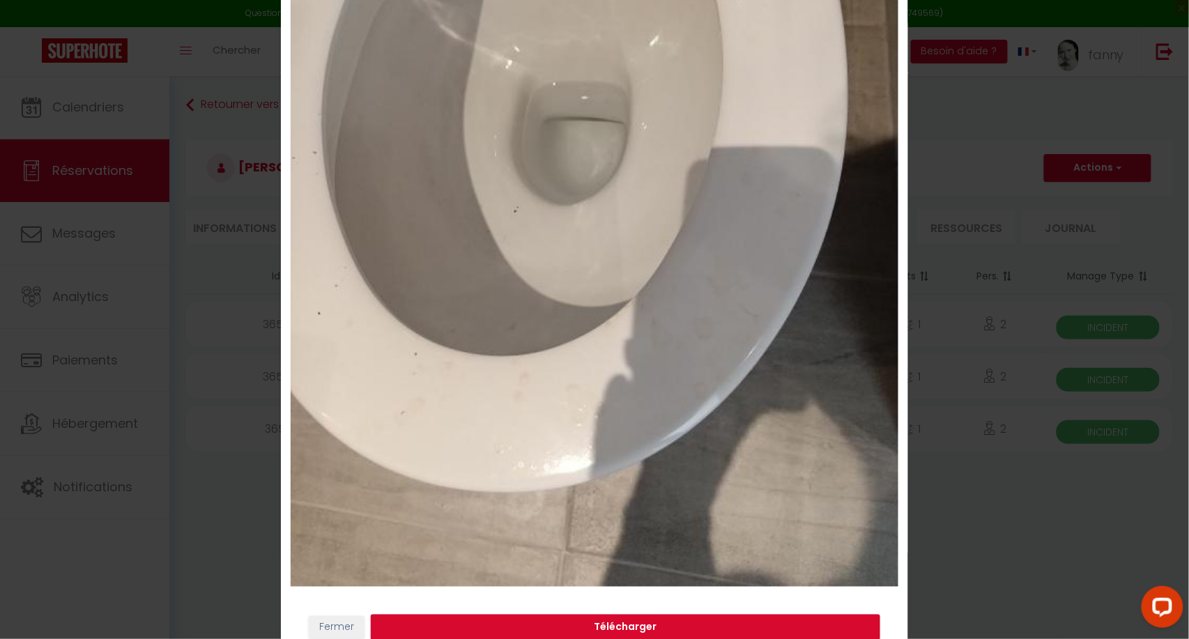
scroll to position [333, 0]
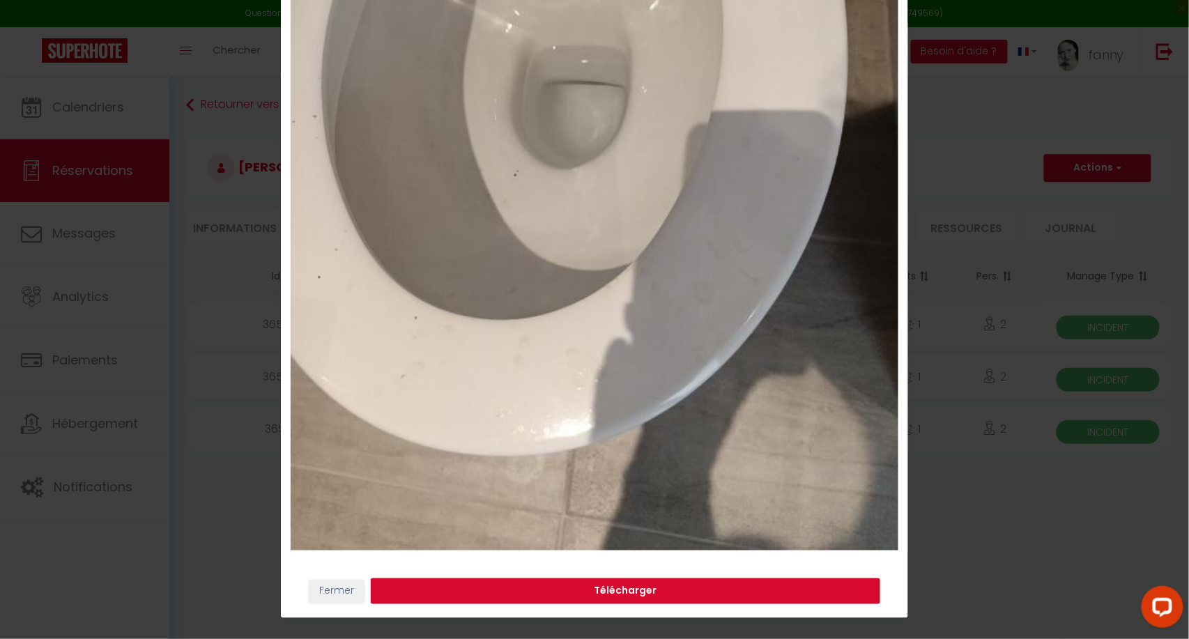
click at [660, 591] on button "Télécharger" at bounding box center [626, 592] width 510 height 26
click at [340, 586] on button "Fermer" at bounding box center [337, 592] width 56 height 24
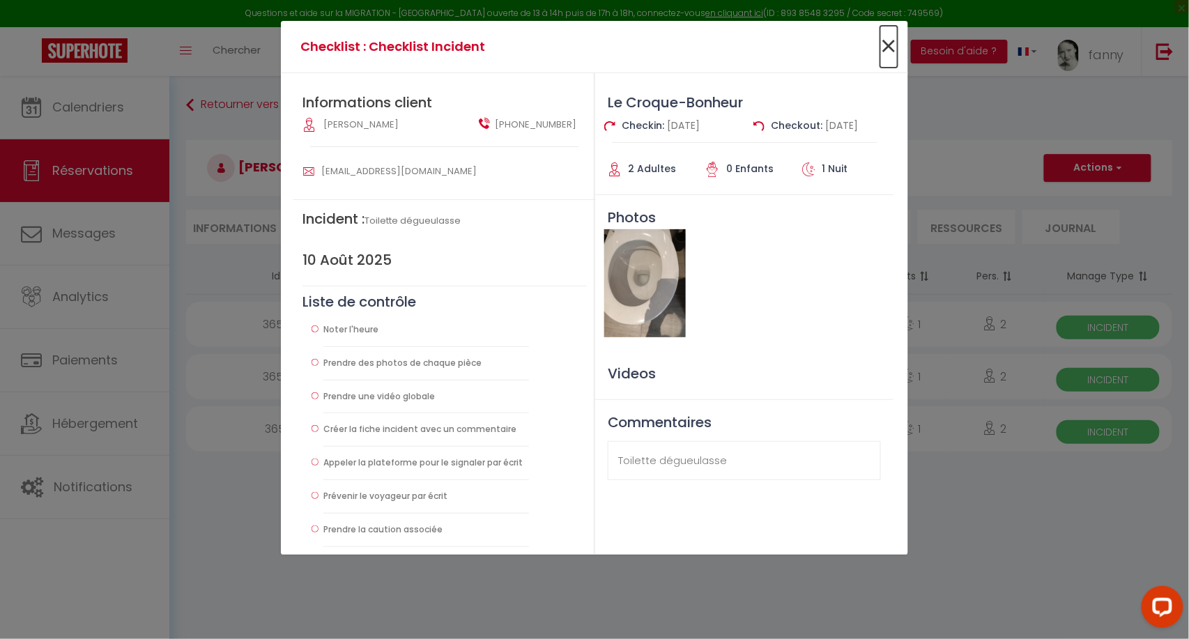
click at [883, 41] on span "×" at bounding box center [888, 47] width 17 height 42
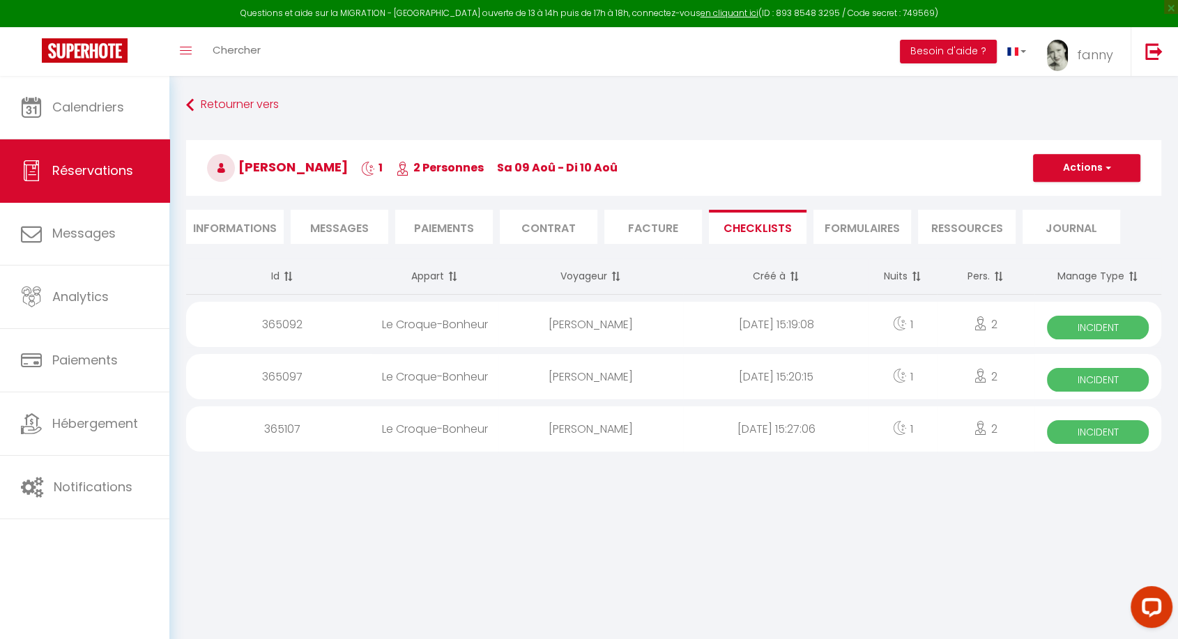
click at [951, 430] on div "2" at bounding box center [986, 428] width 98 height 45
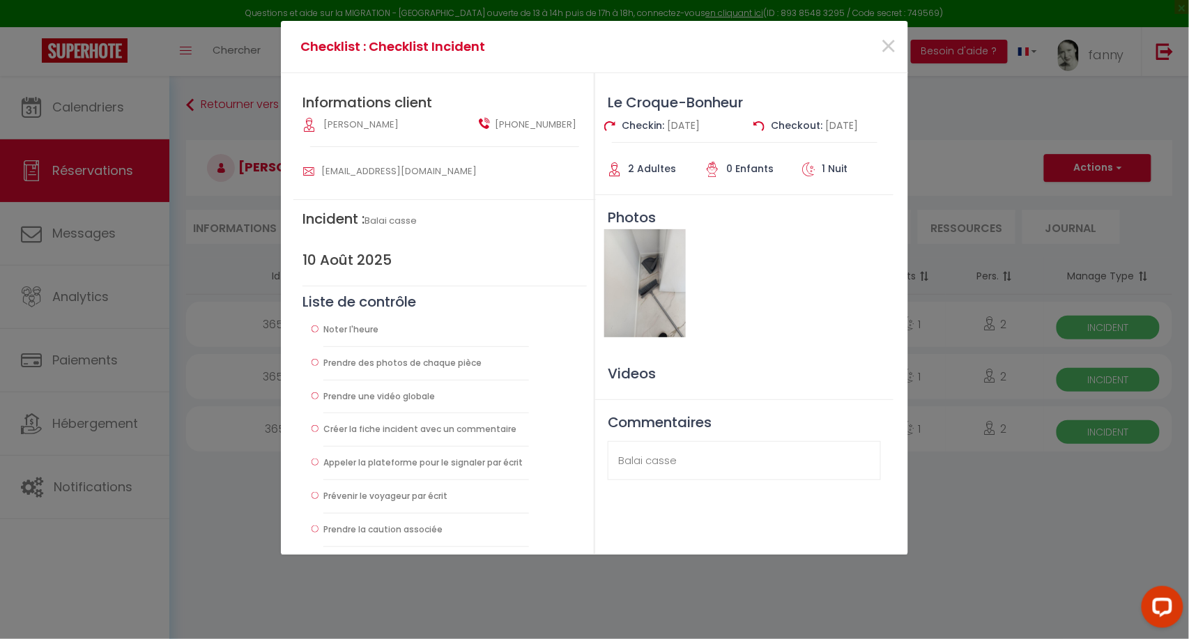
click at [646, 298] on img at bounding box center [644, 283] width 81 height 108
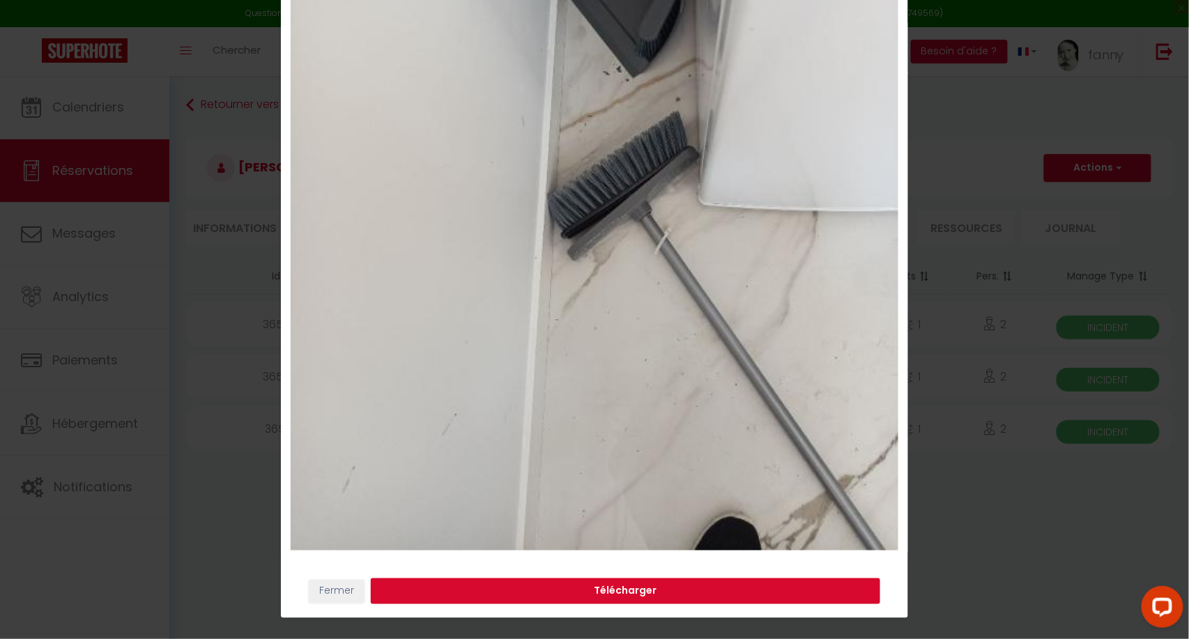
click at [590, 592] on button "Télécharger" at bounding box center [626, 592] width 510 height 26
